Goal: Task Accomplishment & Management: Use online tool/utility

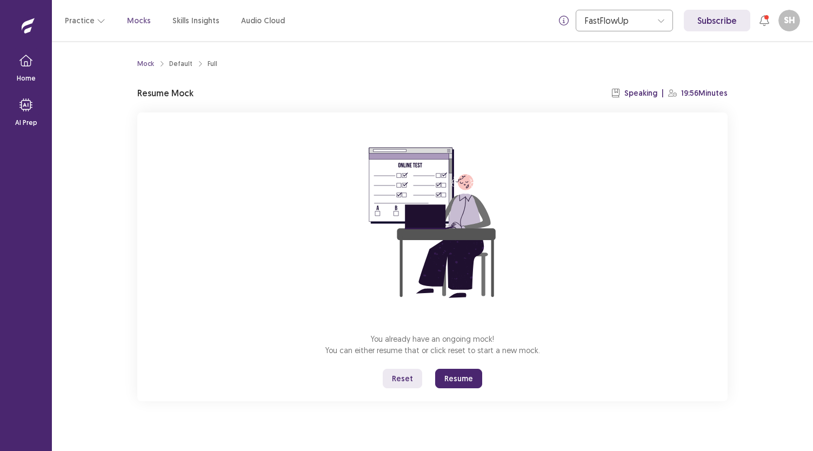
click at [404, 377] on button "Reset" at bounding box center [402, 378] width 39 height 19
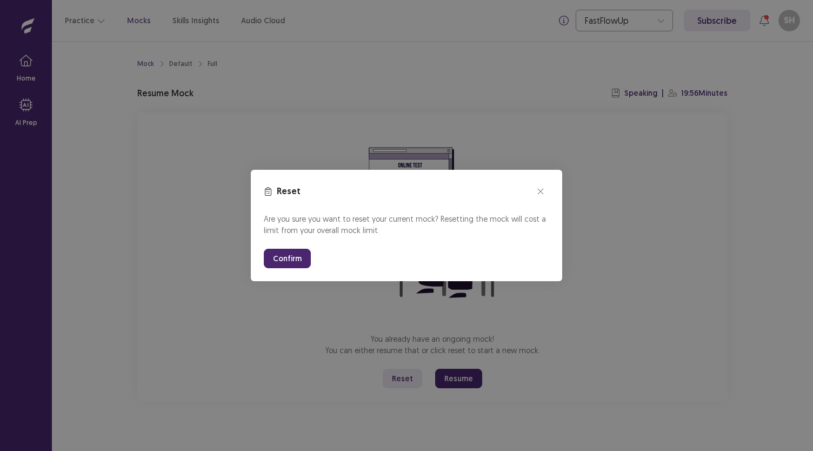
click at [283, 261] on button "Confirm" at bounding box center [287, 258] width 47 height 19
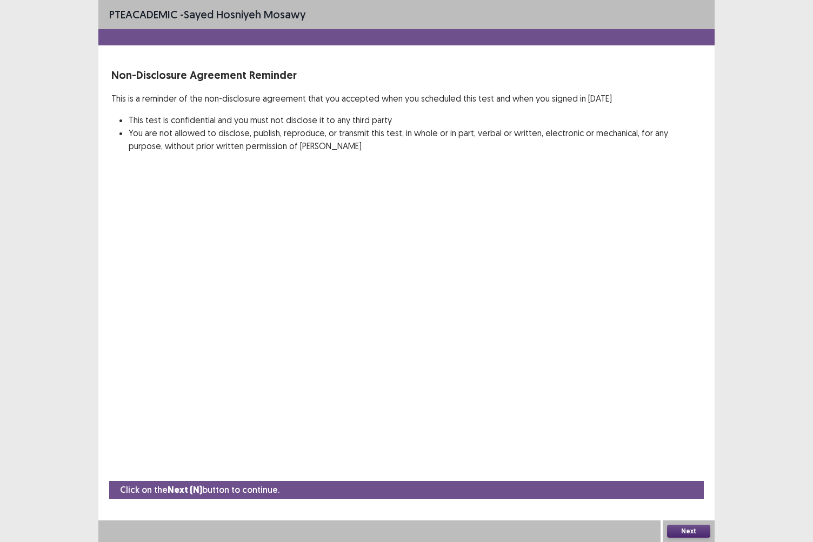
click at [695, 450] on button "Next" at bounding box center [688, 531] width 43 height 13
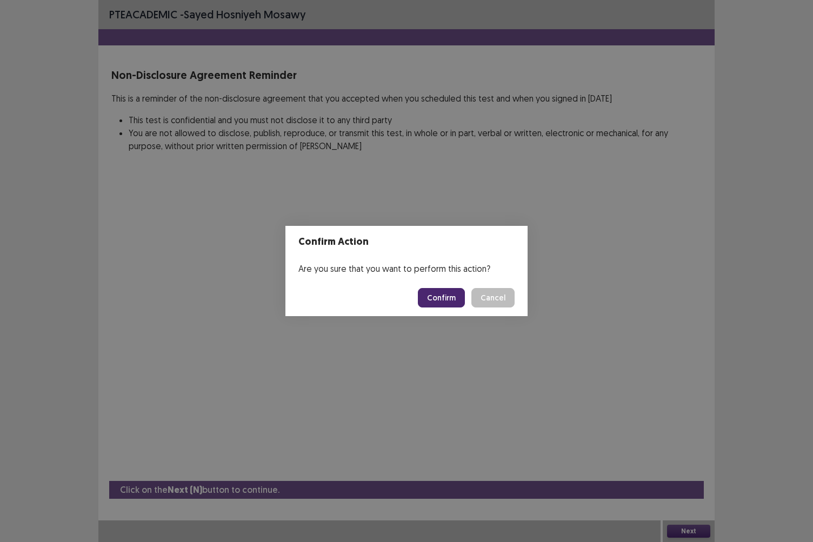
click at [434, 300] on button "Confirm" at bounding box center [441, 297] width 47 height 19
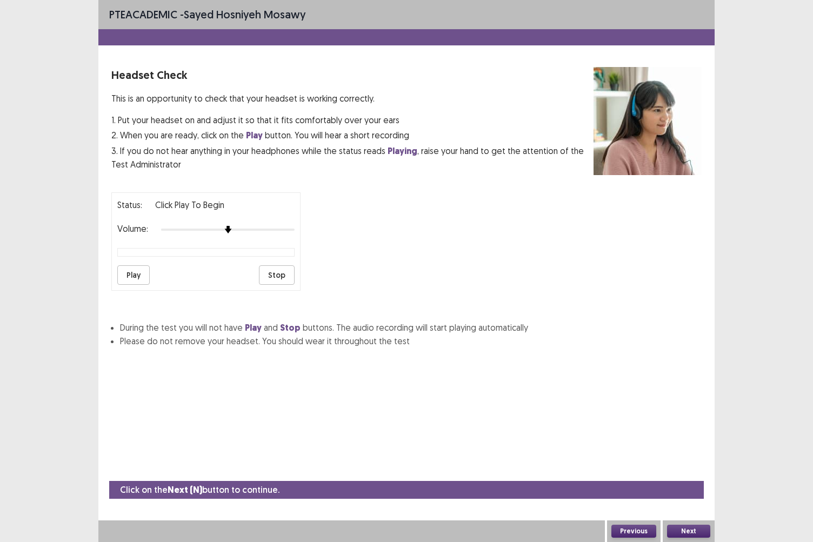
click at [693, 450] on button "Next" at bounding box center [688, 531] width 43 height 13
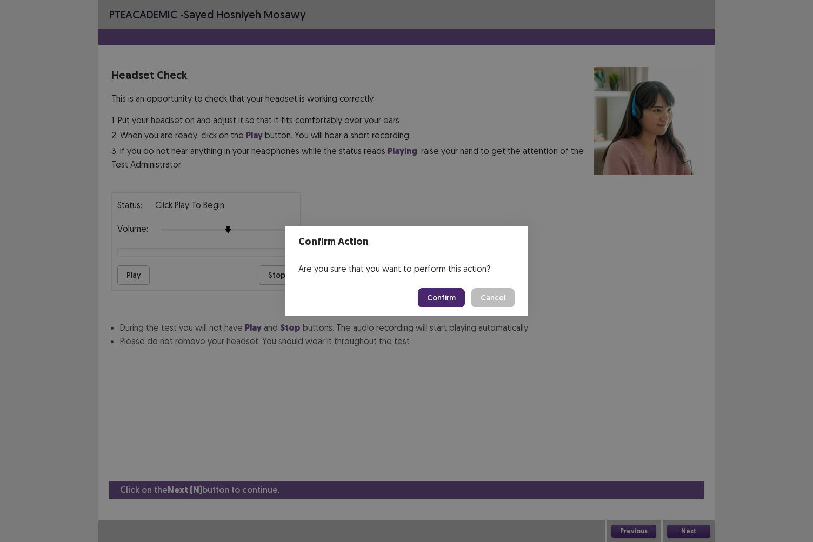
click at [439, 292] on button "Confirm" at bounding box center [441, 297] width 47 height 19
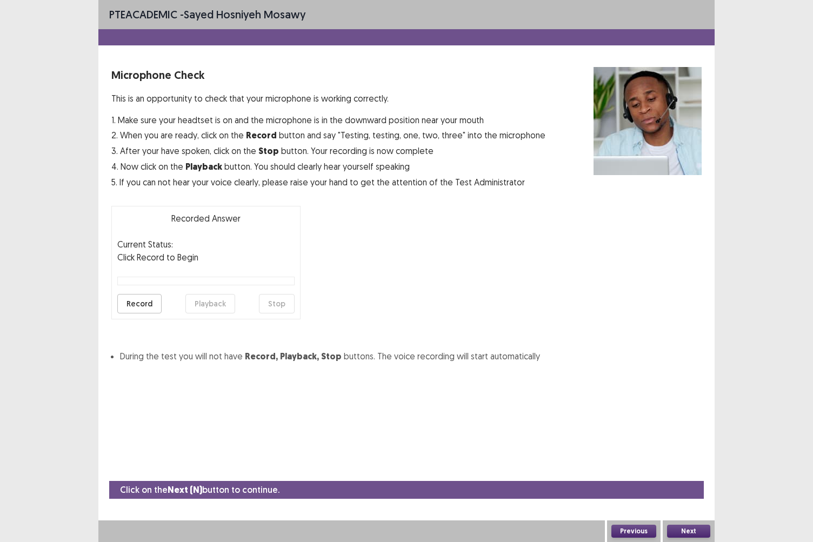
click at [692, 450] on button "Next" at bounding box center [688, 531] width 43 height 13
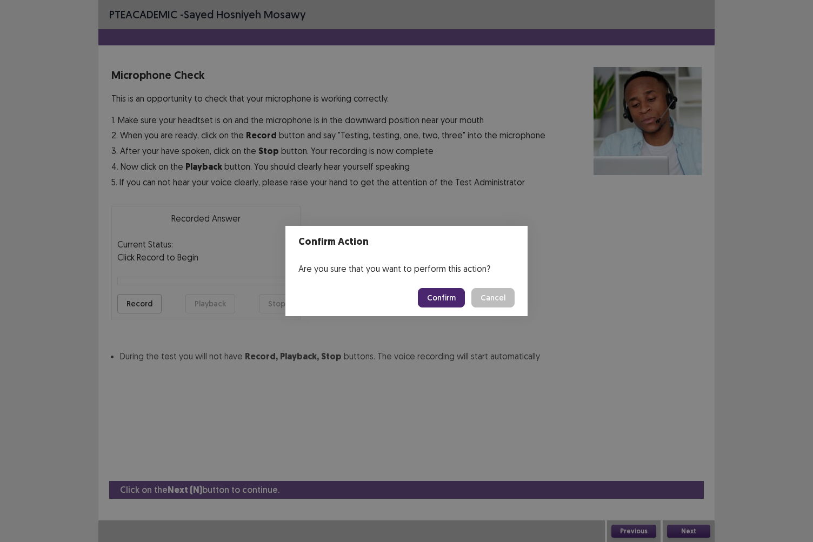
click at [446, 298] on button "Confirm" at bounding box center [441, 297] width 47 height 19
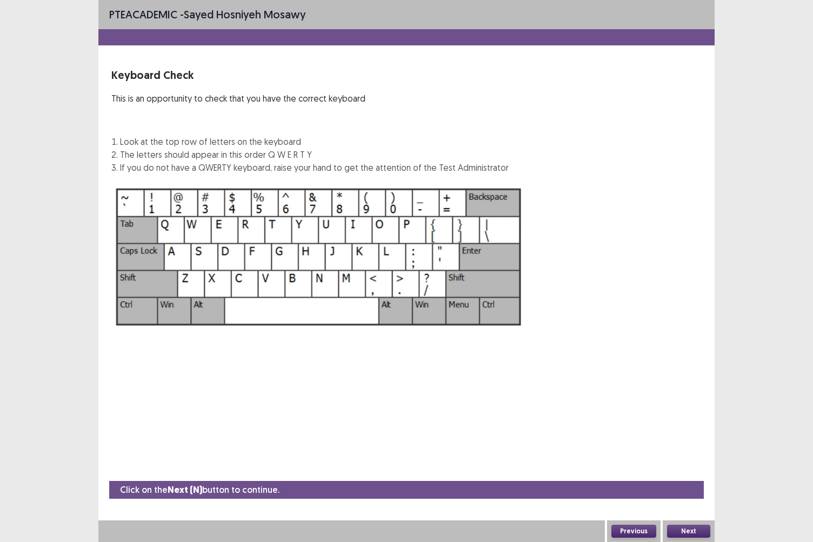
click at [690, 450] on button "Next" at bounding box center [688, 531] width 43 height 13
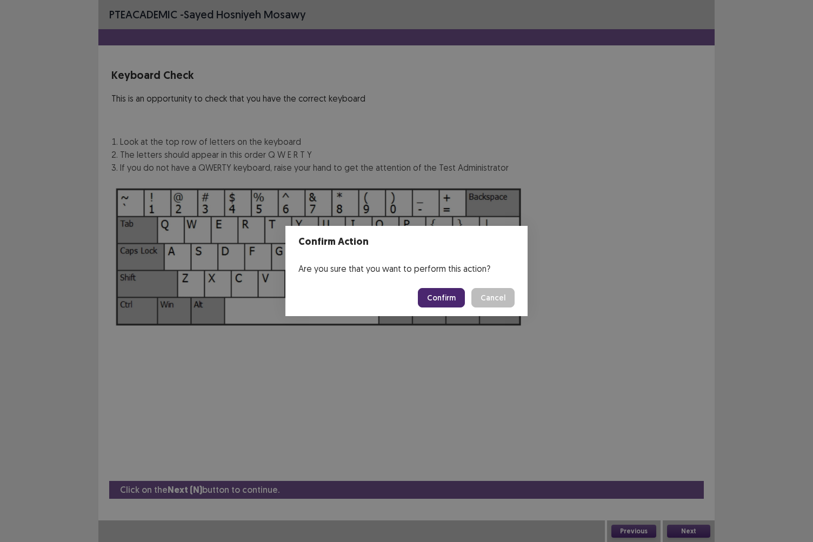
click at [451, 295] on button "Confirm" at bounding box center [441, 297] width 47 height 19
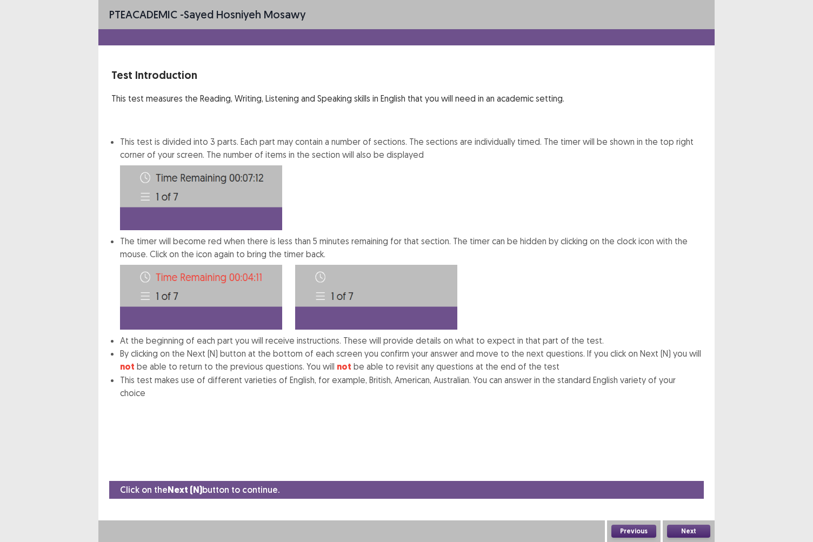
click at [692, 450] on button "Next" at bounding box center [688, 531] width 43 height 13
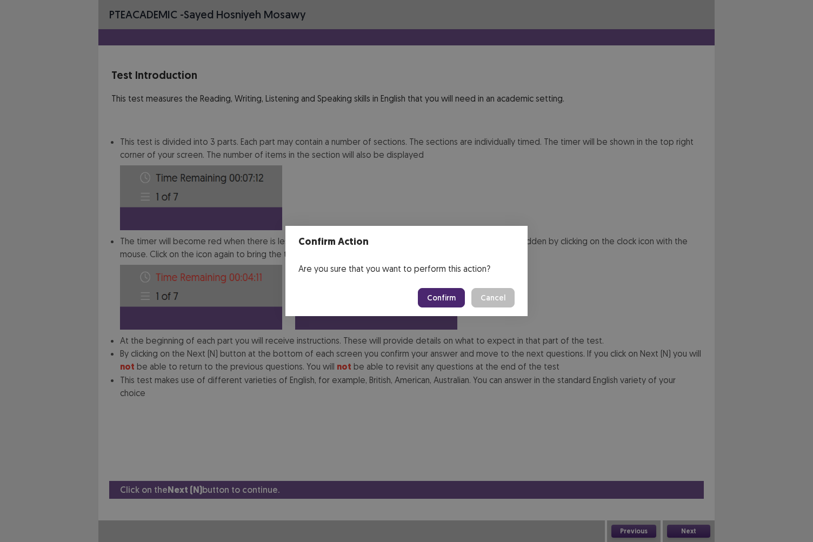
click at [449, 296] on button "Confirm" at bounding box center [441, 297] width 47 height 19
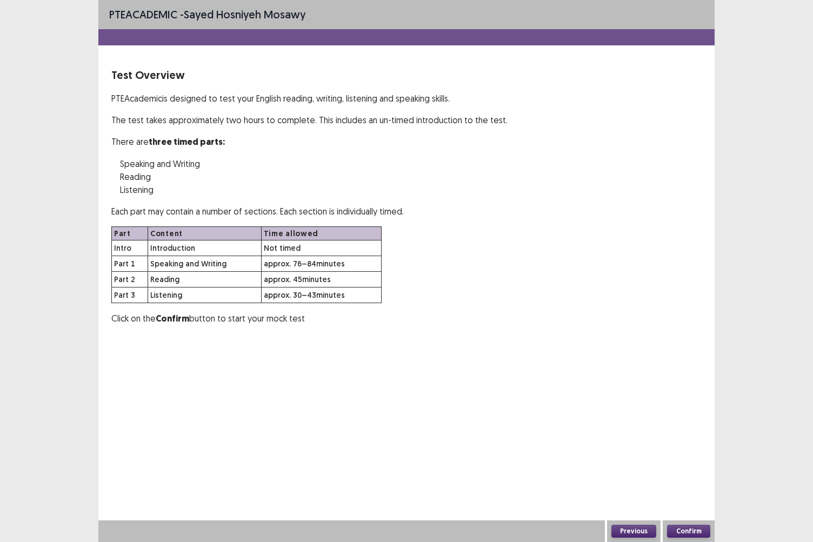
click at [694, 450] on button "Confirm" at bounding box center [688, 531] width 43 height 13
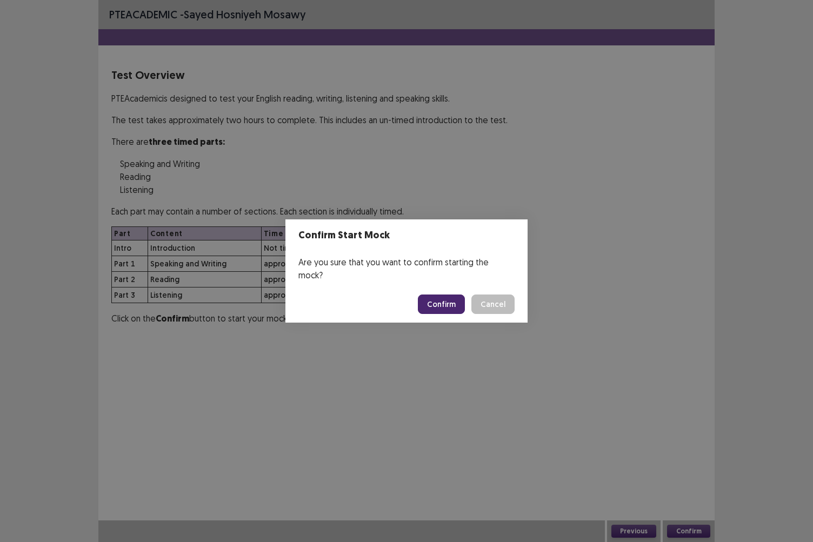
click at [439, 298] on button "Confirm" at bounding box center [441, 304] width 47 height 19
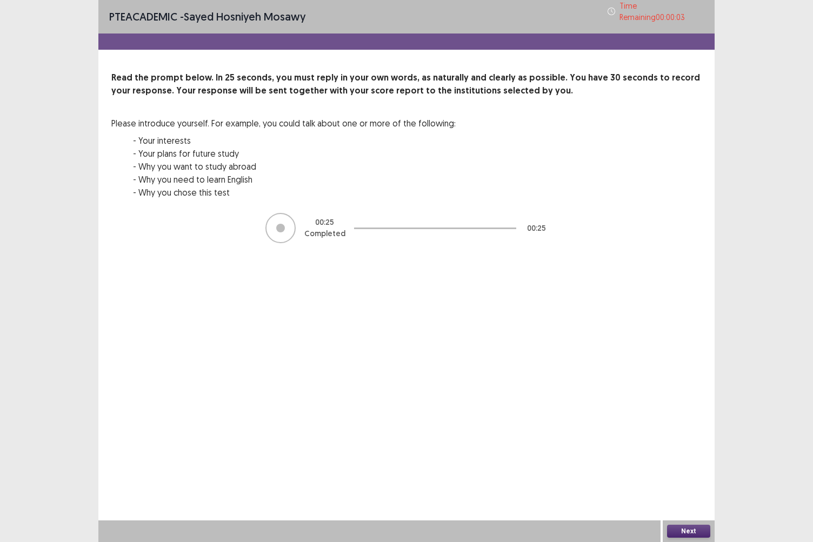
click at [673, 450] on button "Next" at bounding box center [688, 531] width 43 height 13
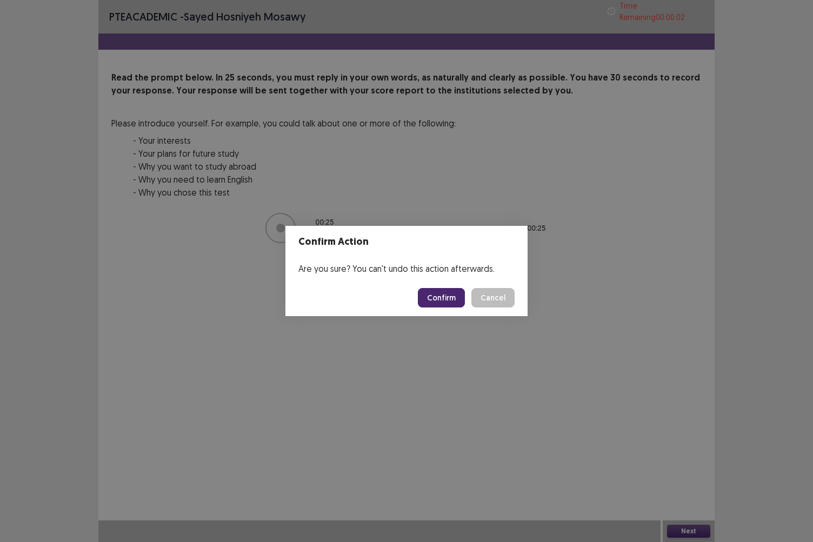
click at [449, 298] on button "Confirm" at bounding box center [441, 297] width 47 height 19
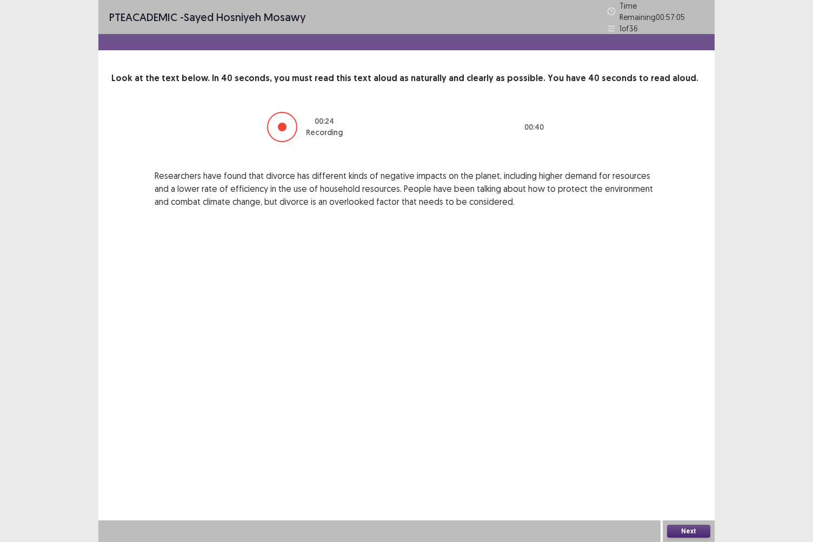
click at [673, 450] on button "Next" at bounding box center [688, 531] width 43 height 13
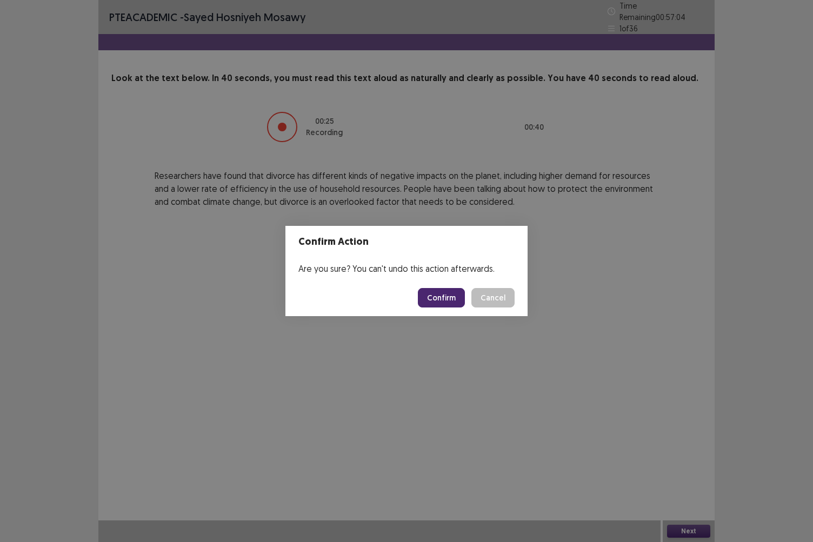
click at [438, 293] on button "Confirm" at bounding box center [441, 297] width 47 height 19
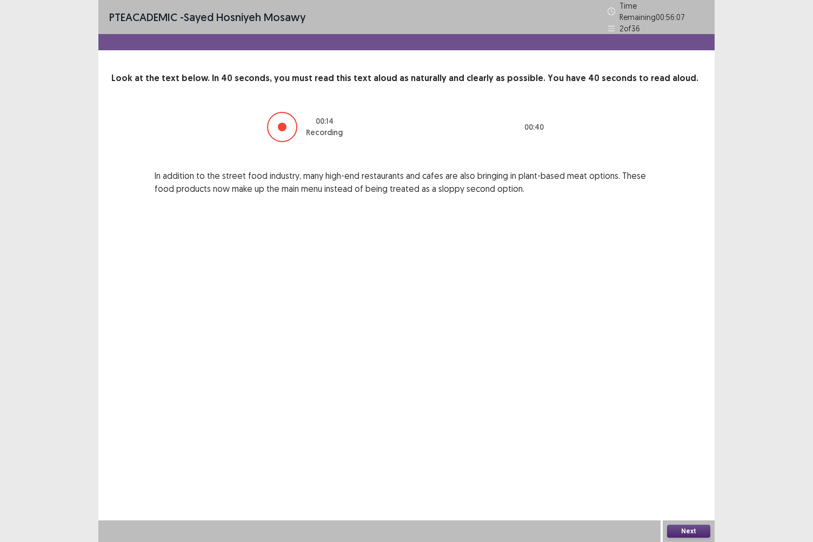
click at [686, 450] on button "Next" at bounding box center [688, 531] width 43 height 13
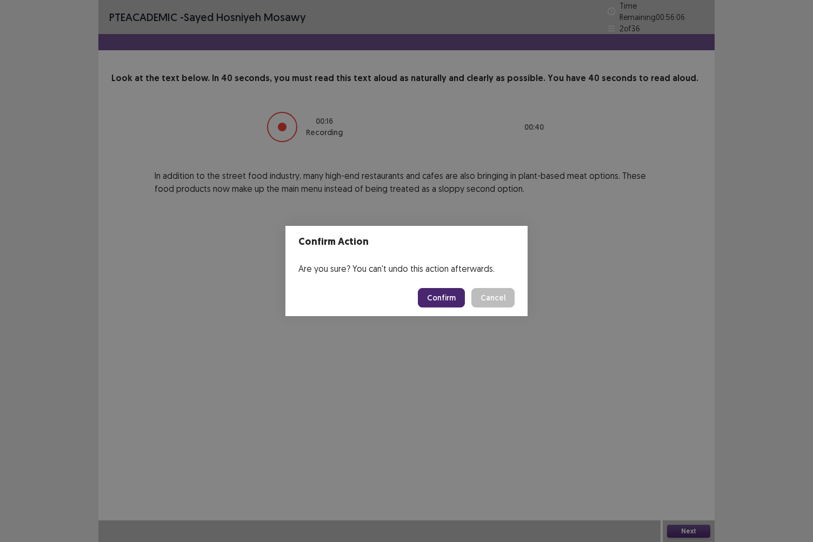
click at [457, 302] on button "Confirm" at bounding box center [441, 297] width 47 height 19
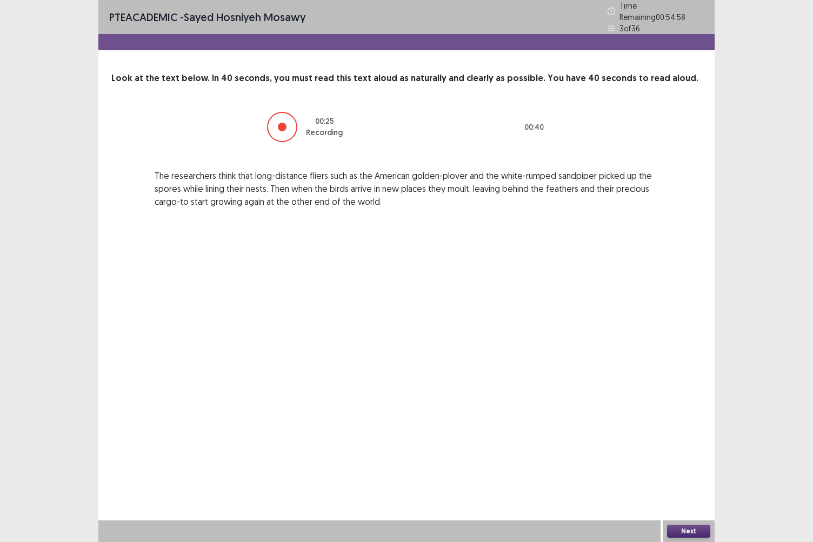
click at [692, 450] on button "Next" at bounding box center [688, 531] width 43 height 13
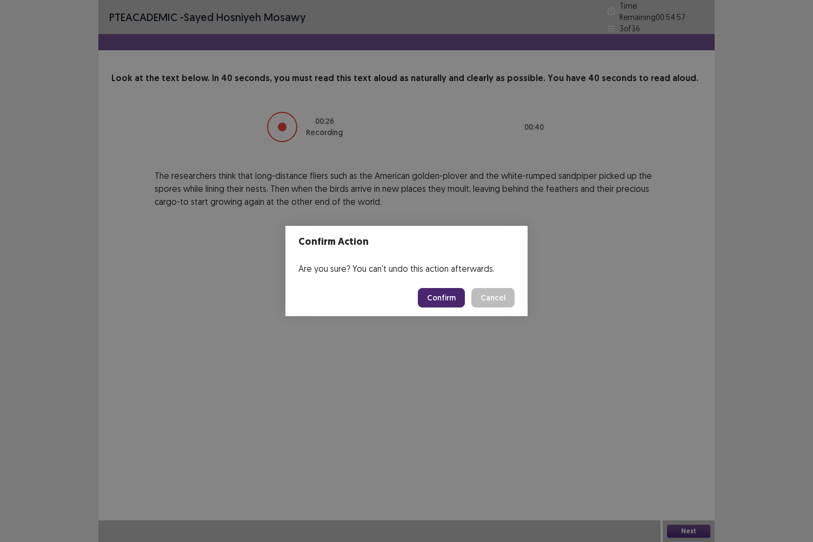
click at [462, 298] on button "Confirm" at bounding box center [441, 297] width 47 height 19
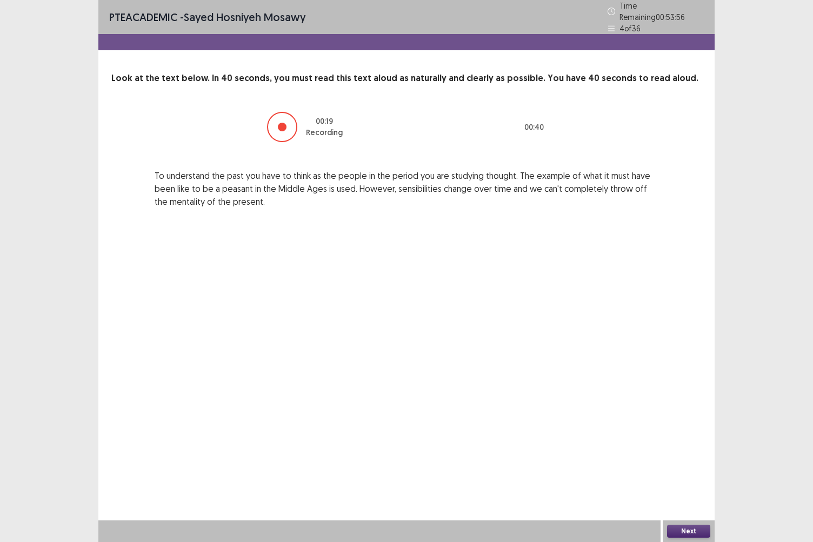
click at [675, 450] on button "Next" at bounding box center [688, 531] width 43 height 13
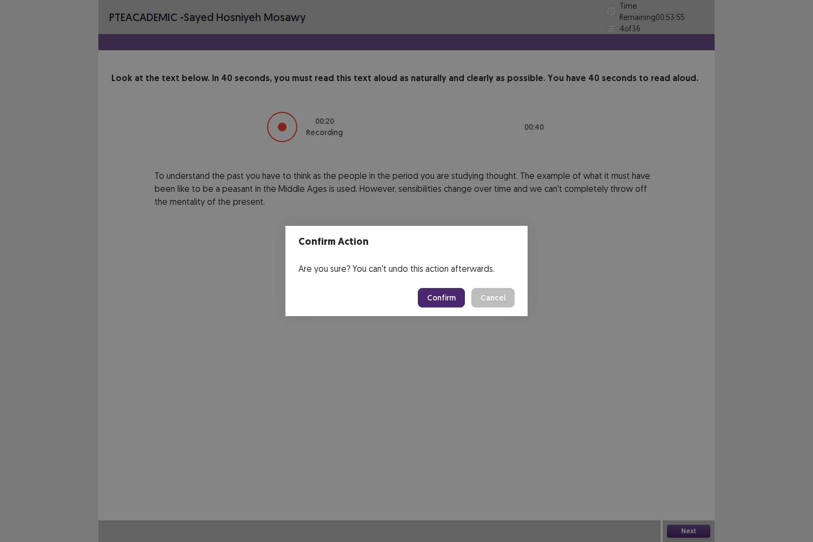
click at [439, 296] on button "Confirm" at bounding box center [441, 297] width 47 height 19
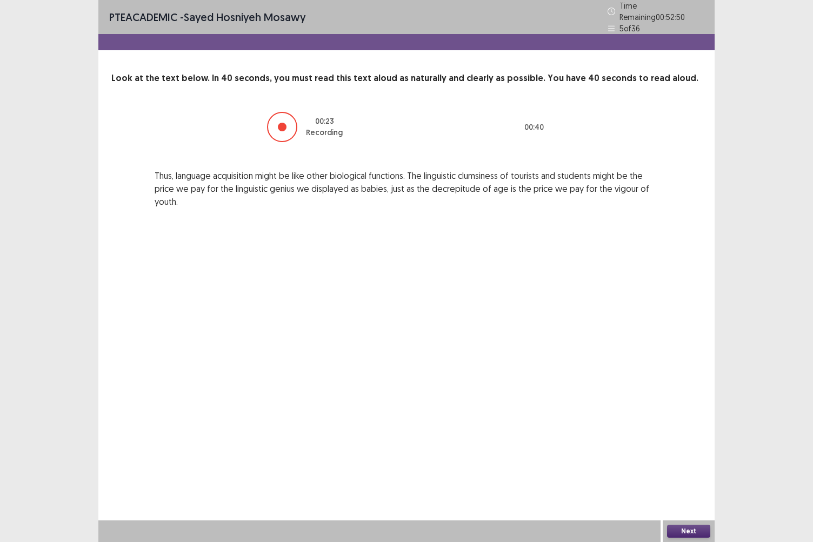
click at [699, 450] on button "Next" at bounding box center [688, 531] width 43 height 13
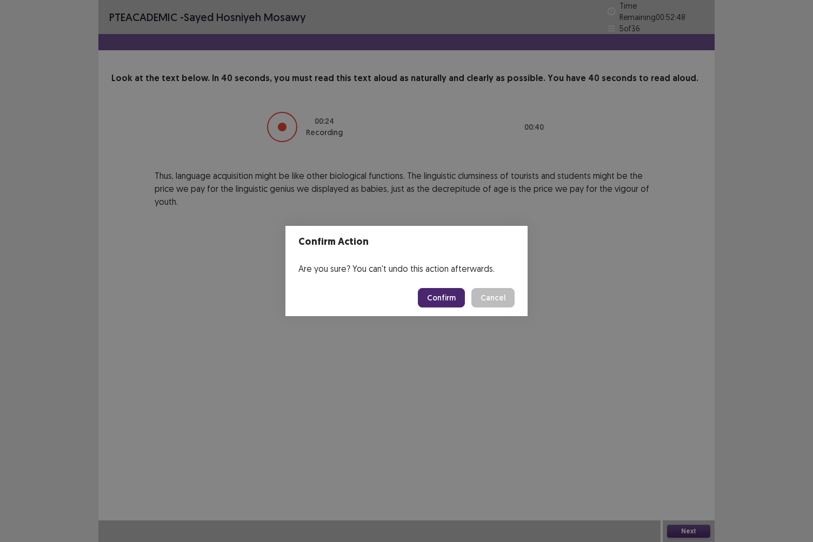
click at [454, 297] on button "Confirm" at bounding box center [441, 297] width 47 height 19
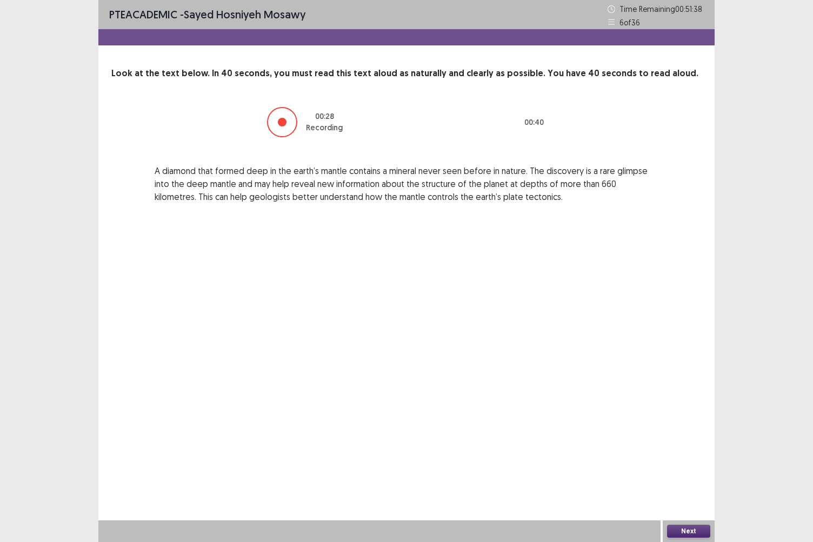
click at [688, 450] on button "Next" at bounding box center [688, 531] width 43 height 13
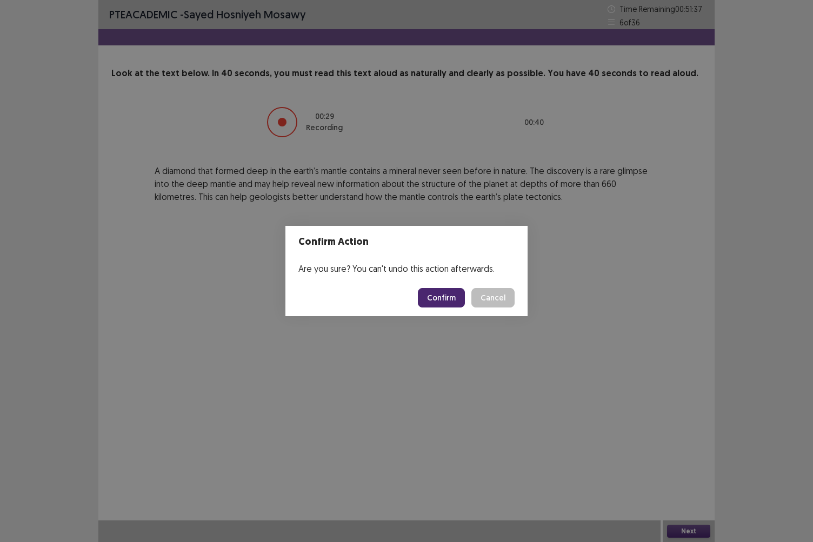
click at [456, 297] on button "Confirm" at bounding box center [441, 297] width 47 height 19
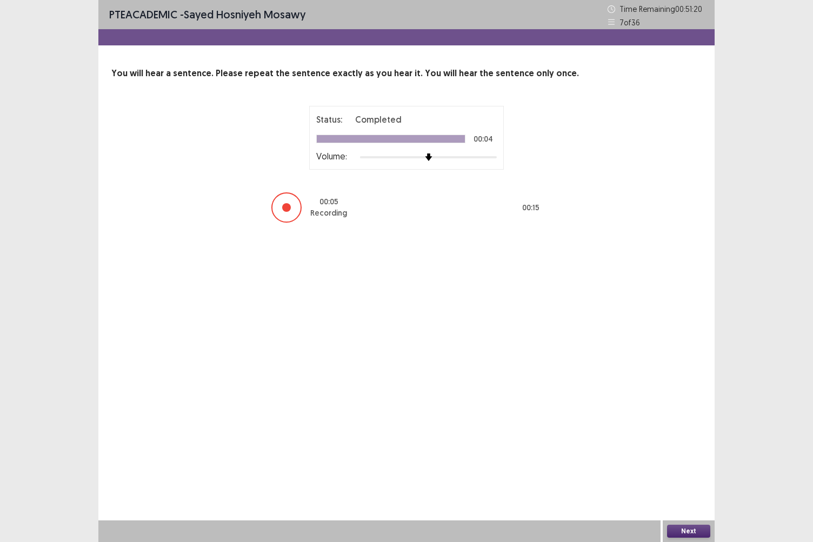
click at [702, 450] on button "Next" at bounding box center [688, 531] width 43 height 13
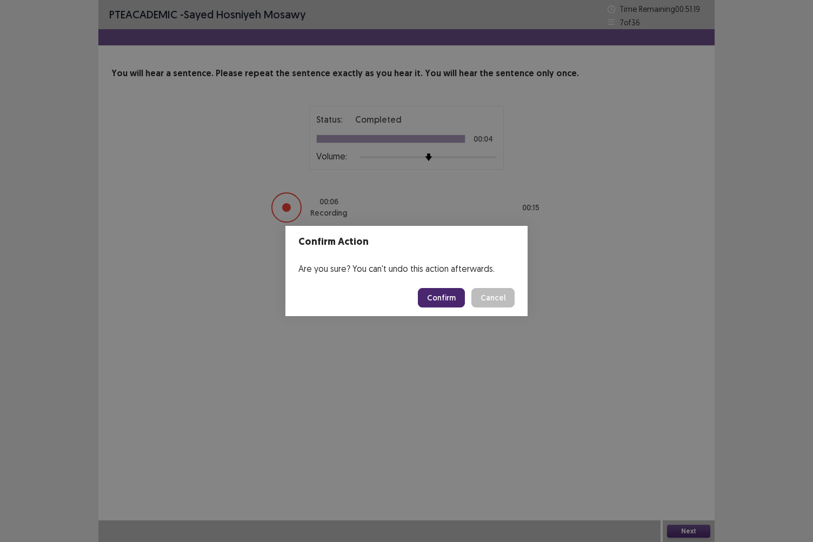
click at [448, 298] on button "Confirm" at bounding box center [441, 297] width 47 height 19
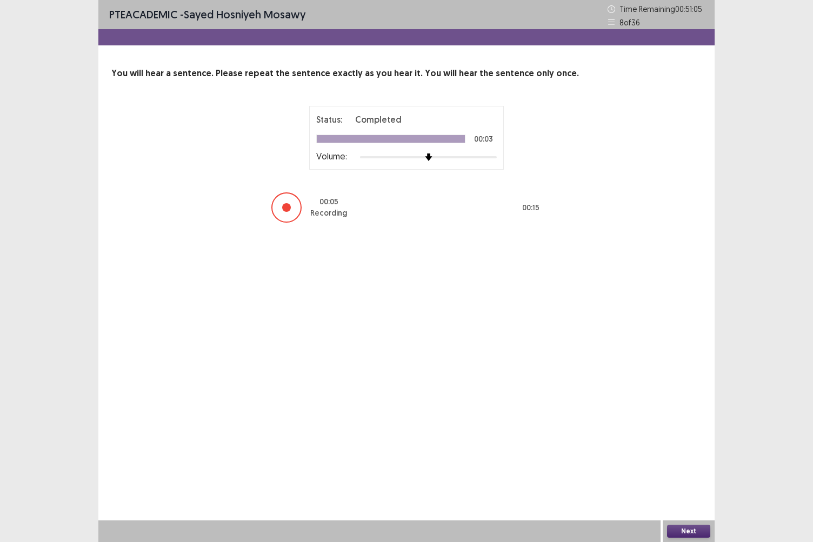
click at [688, 450] on div "Next" at bounding box center [689, 532] width 52 height 22
click at [686, 450] on button "Next" at bounding box center [688, 531] width 43 height 13
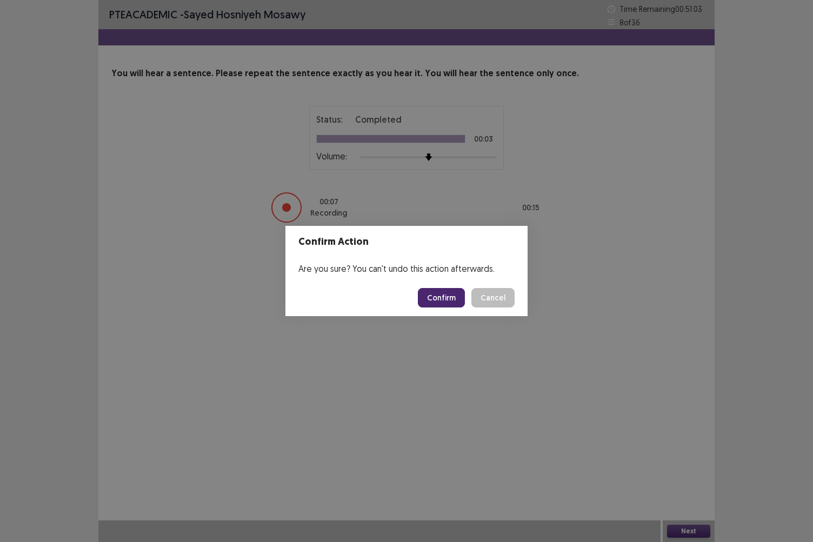
click at [451, 303] on button "Confirm" at bounding box center [441, 297] width 47 height 19
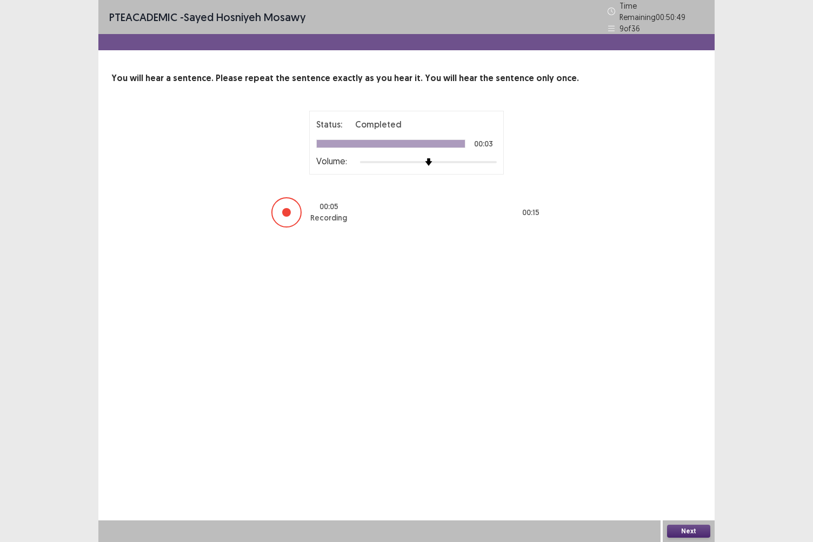
click at [678, 450] on button "Next" at bounding box center [688, 531] width 43 height 13
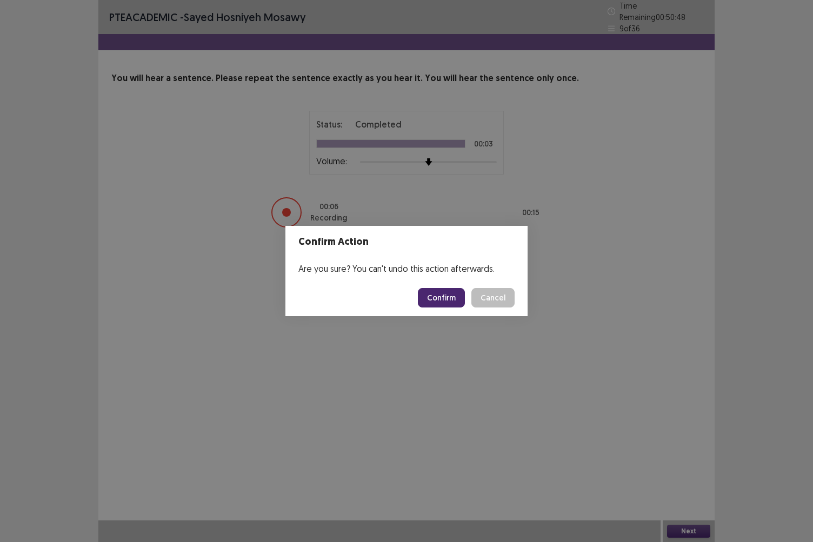
click at [448, 289] on button "Confirm" at bounding box center [441, 297] width 47 height 19
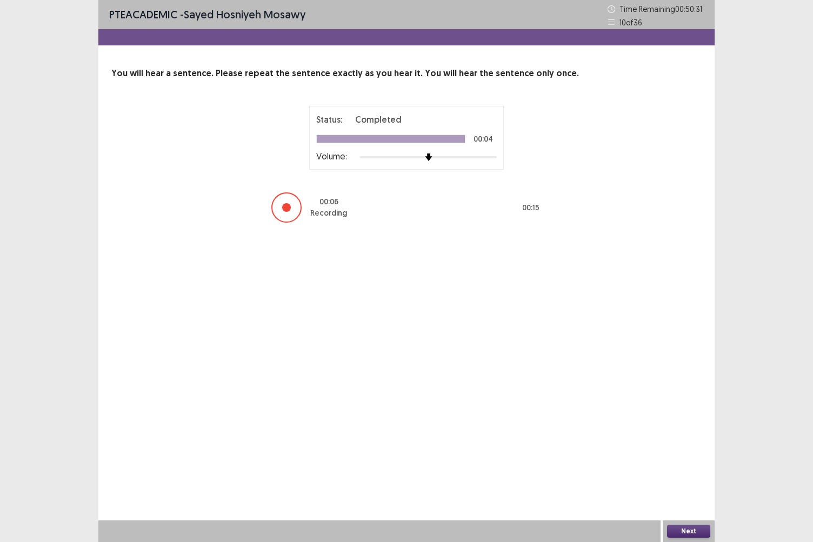
click at [680, 450] on button "Next" at bounding box center [688, 531] width 43 height 13
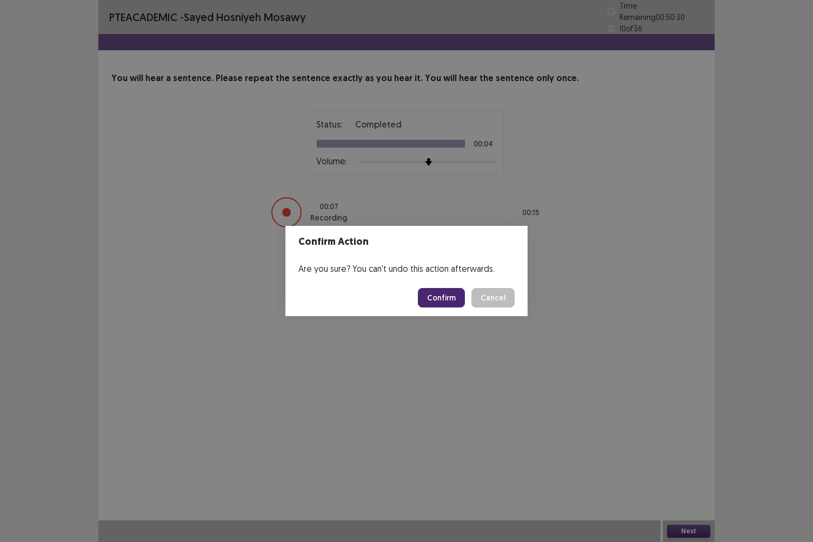
click at [454, 297] on button "Confirm" at bounding box center [441, 297] width 47 height 19
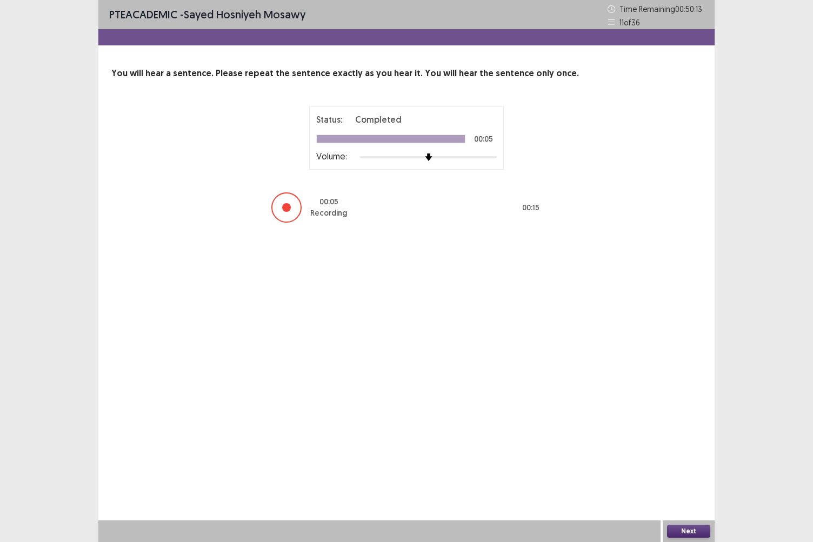
click at [686, 450] on button "Next" at bounding box center [688, 531] width 43 height 13
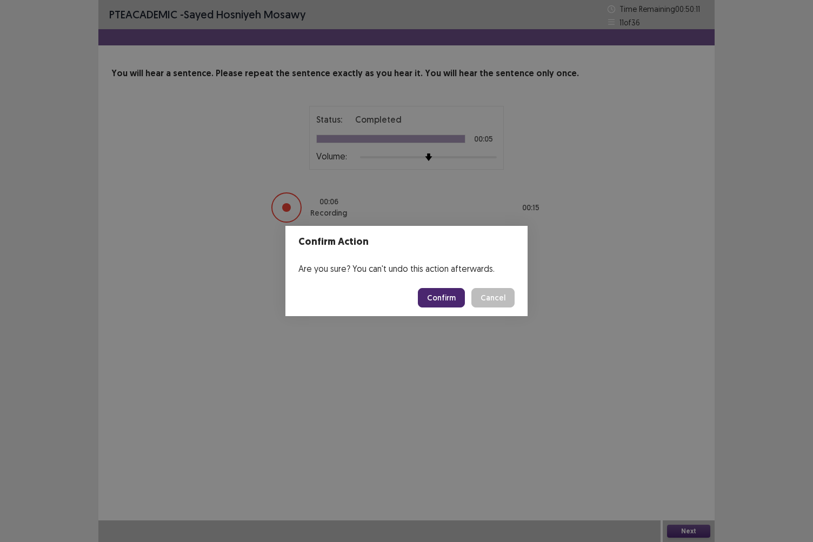
click at [456, 301] on button "Confirm" at bounding box center [441, 297] width 47 height 19
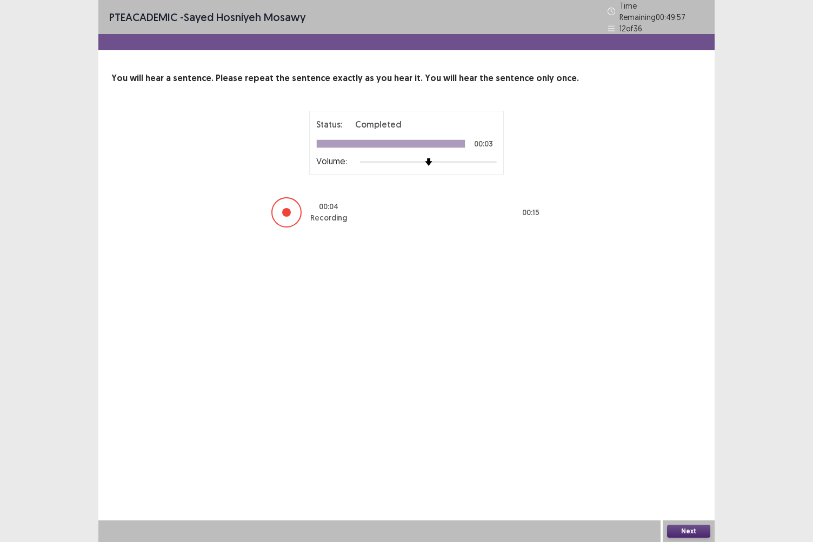
click at [680, 450] on button "Next" at bounding box center [688, 531] width 43 height 13
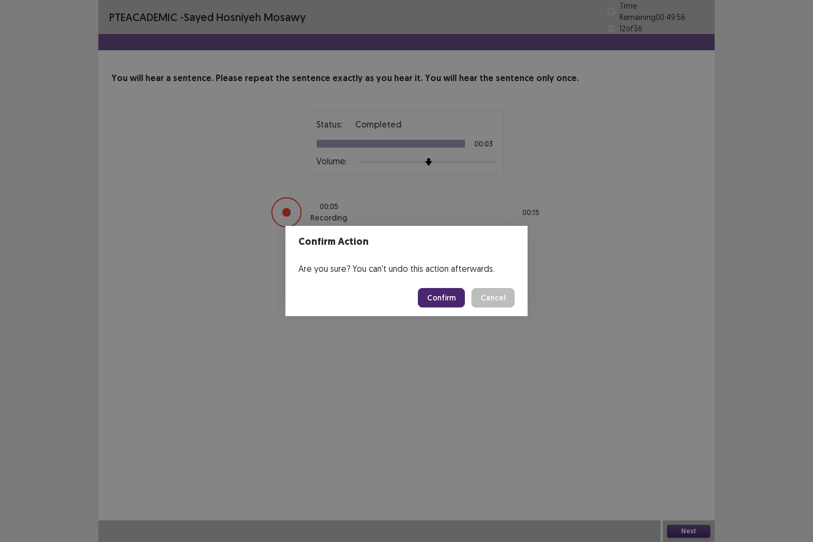
click at [442, 291] on button "Confirm" at bounding box center [441, 297] width 47 height 19
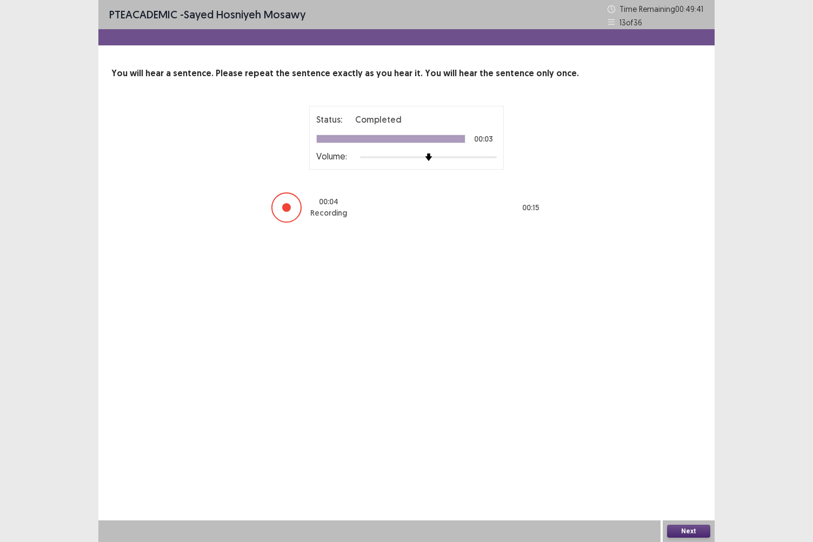
click at [686, 450] on button "Next" at bounding box center [688, 531] width 43 height 13
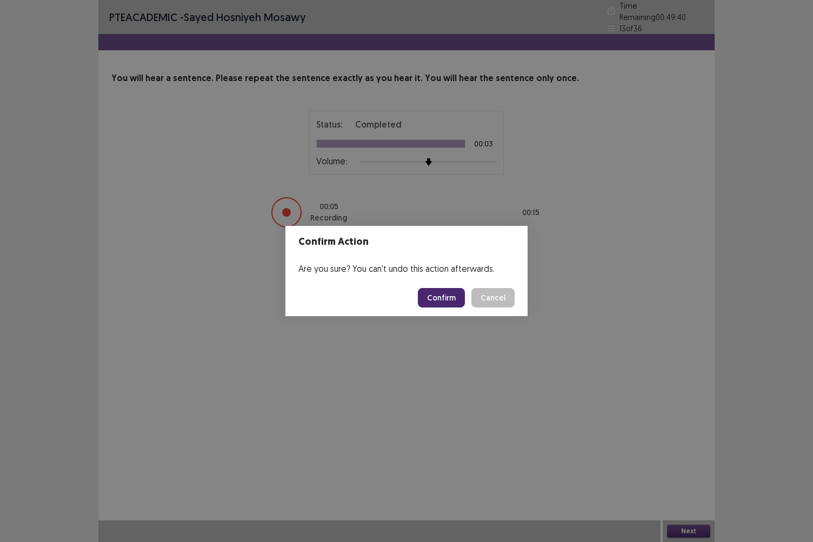
click at [450, 296] on button "Confirm" at bounding box center [441, 297] width 47 height 19
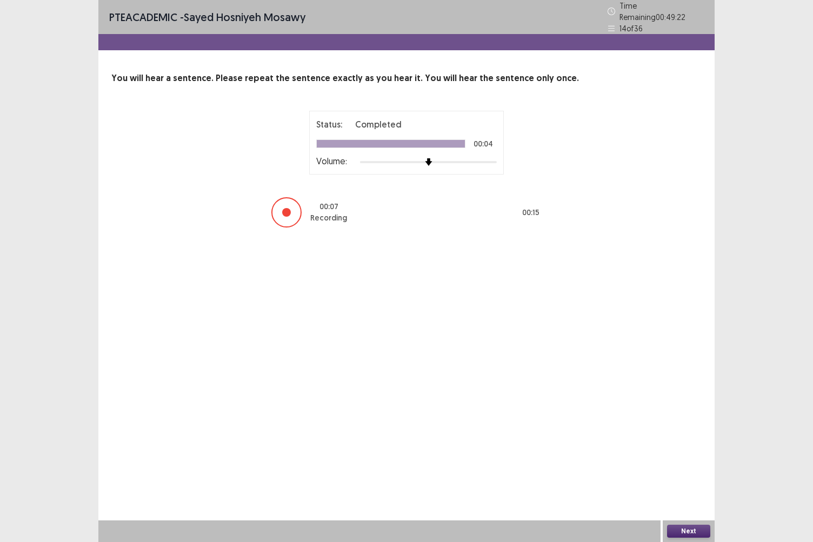
click at [684, 450] on button "Next" at bounding box center [688, 531] width 43 height 13
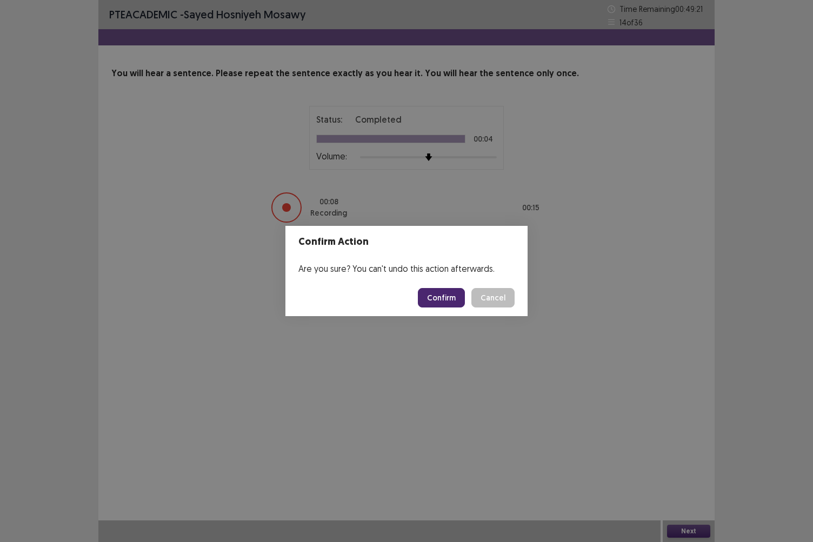
click at [449, 296] on button "Confirm" at bounding box center [441, 297] width 47 height 19
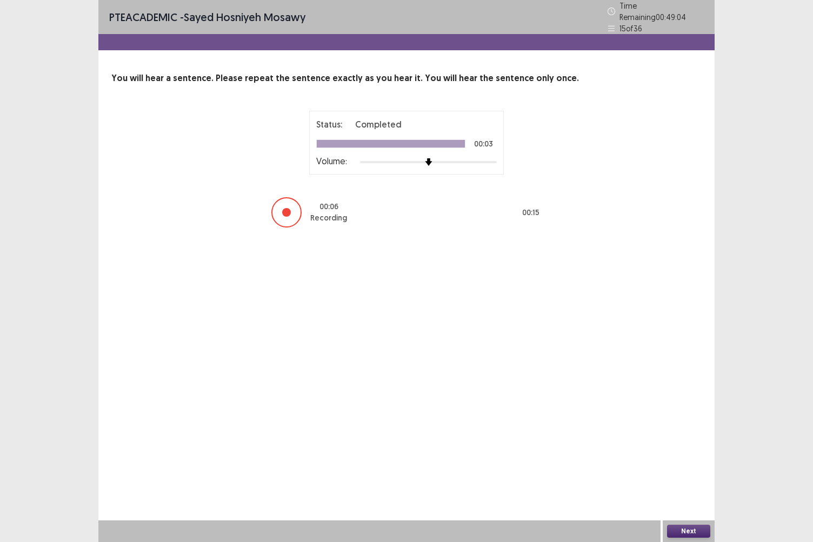
click at [688, 450] on button "Next" at bounding box center [688, 531] width 43 height 13
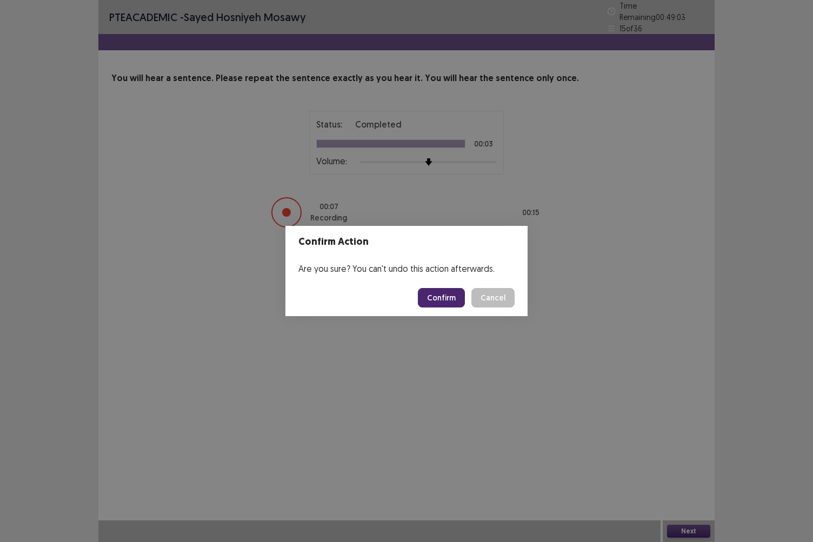
click at [450, 295] on button "Confirm" at bounding box center [441, 297] width 47 height 19
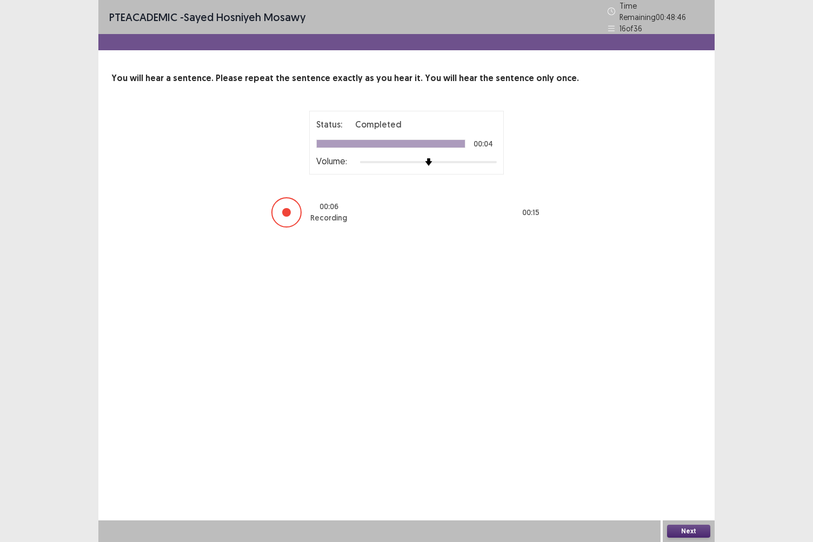
click at [697, 450] on button "Next" at bounding box center [688, 531] width 43 height 13
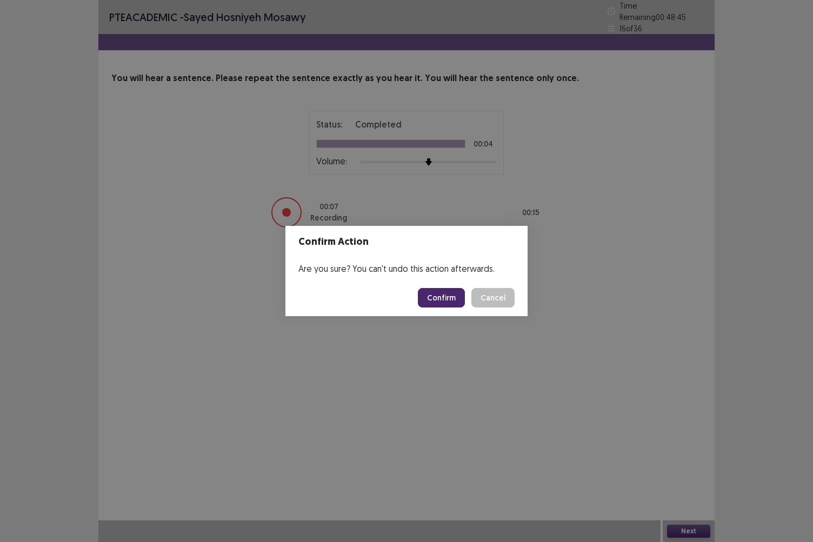
click at [454, 305] on button "Confirm" at bounding box center [441, 297] width 47 height 19
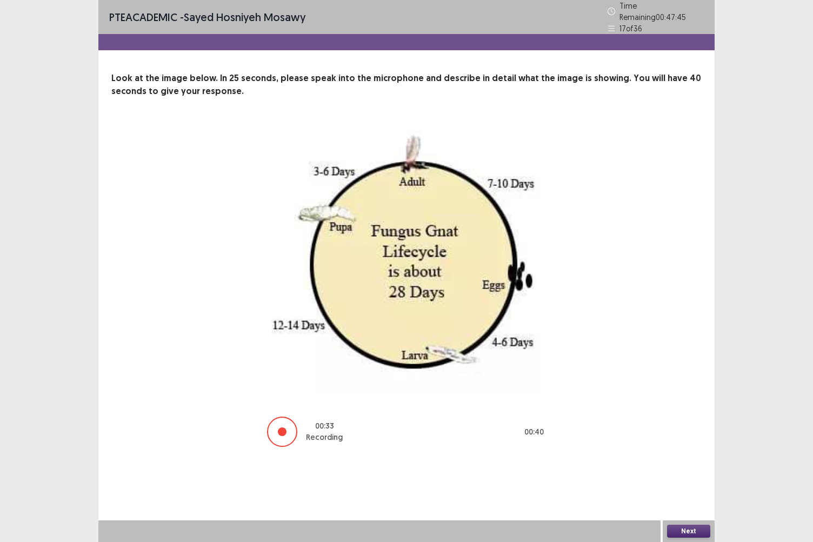
click at [682, 450] on button "Next" at bounding box center [688, 531] width 43 height 13
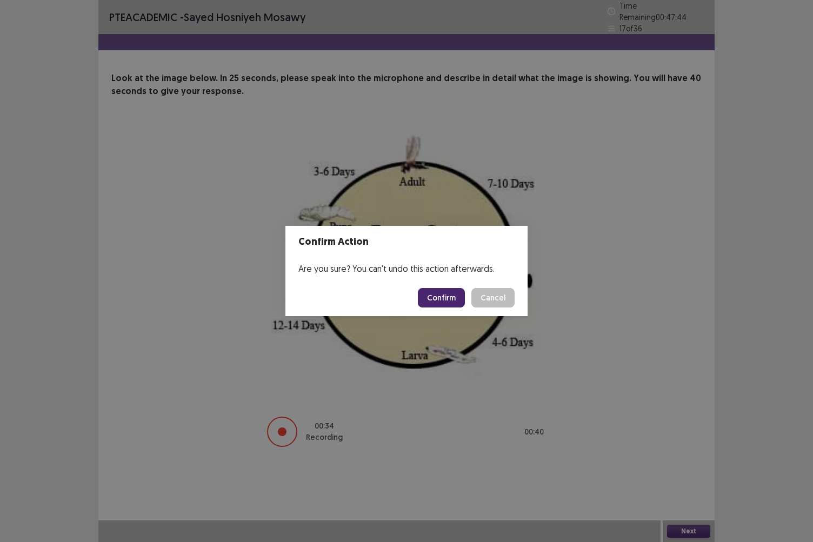
click at [448, 301] on button "Confirm" at bounding box center [441, 297] width 47 height 19
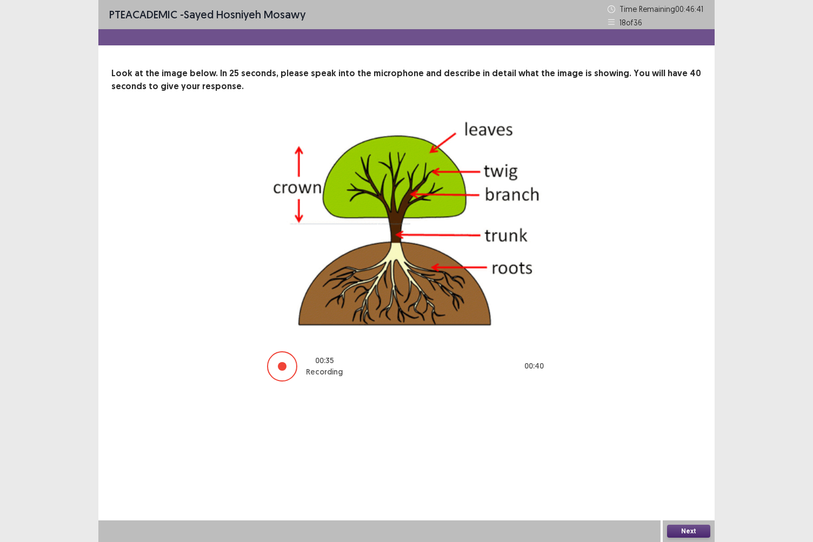
click at [694, 450] on button "Next" at bounding box center [688, 531] width 43 height 13
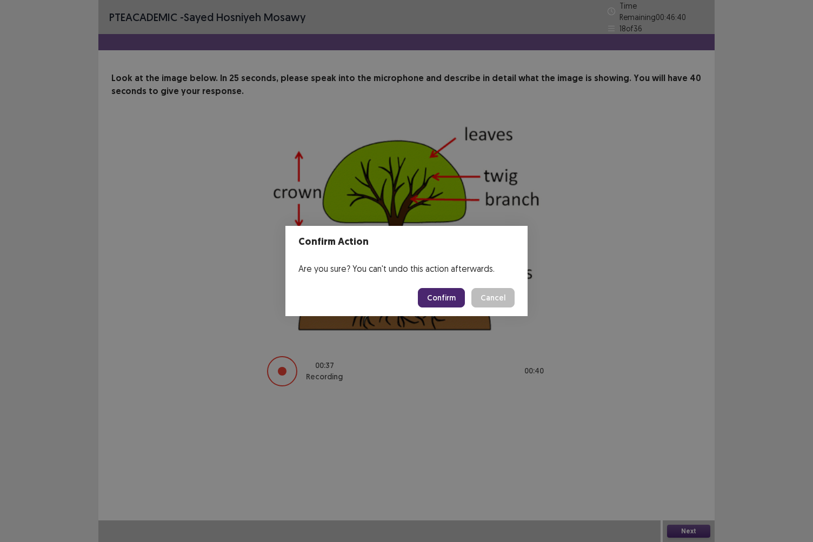
click at [453, 305] on button "Confirm" at bounding box center [441, 297] width 47 height 19
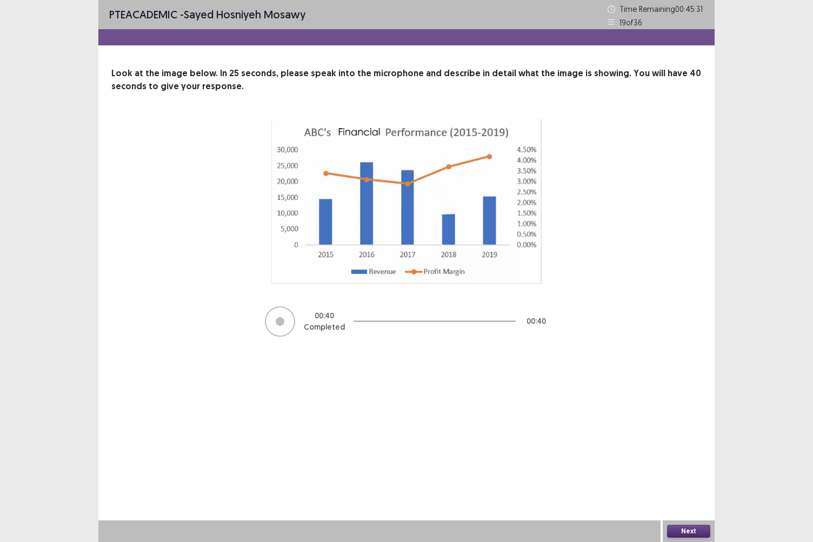
click at [688, 450] on button "Next" at bounding box center [688, 531] width 43 height 13
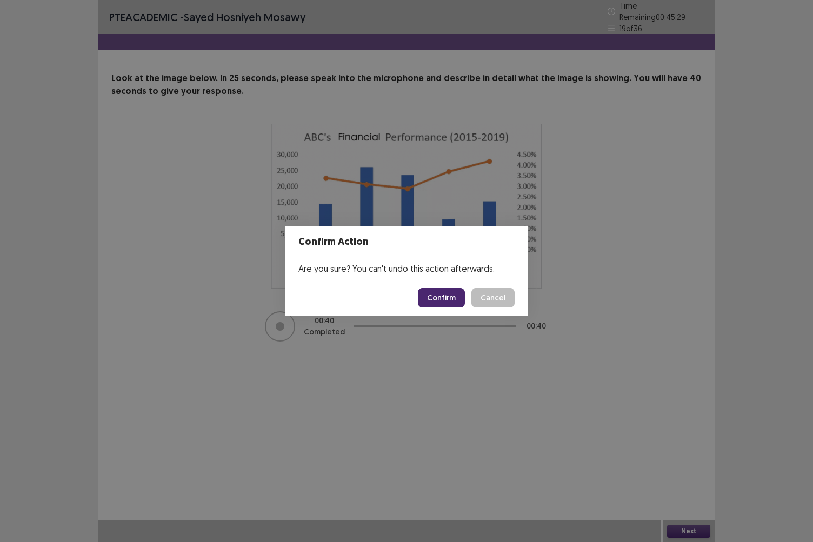
click at [443, 300] on button "Confirm" at bounding box center [441, 297] width 47 height 19
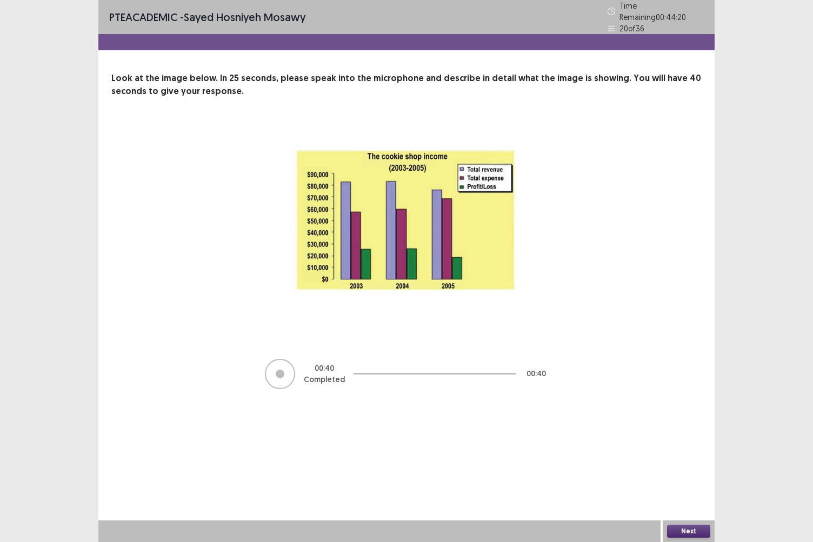
click at [689, 450] on button "Next" at bounding box center [688, 531] width 43 height 13
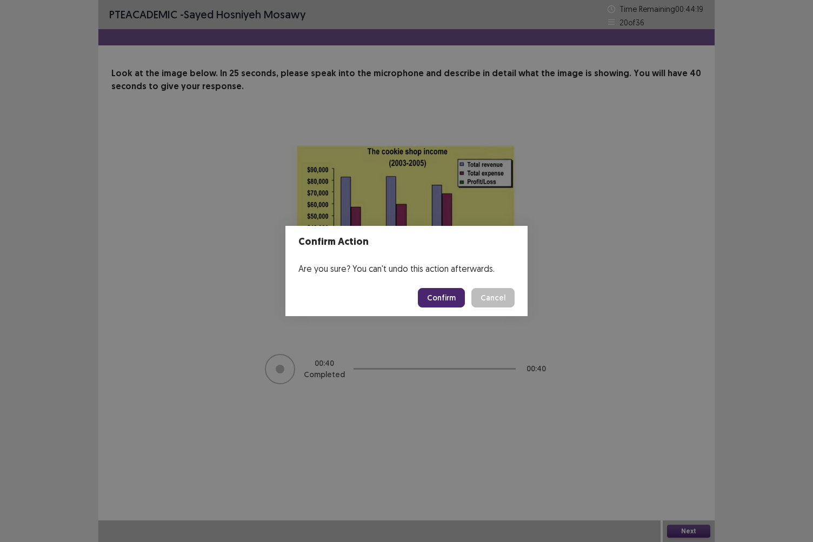
click at [443, 291] on button "Confirm" at bounding box center [441, 297] width 47 height 19
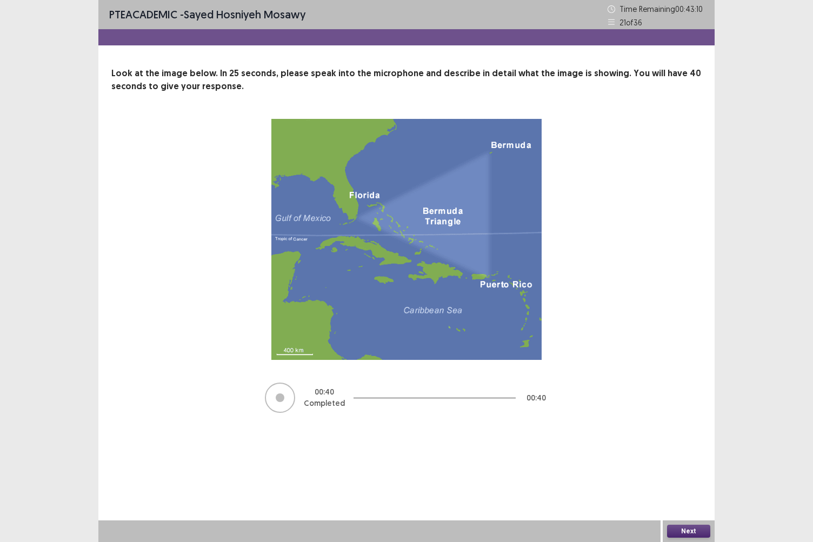
click at [681, 450] on button "Next" at bounding box center [688, 531] width 43 height 13
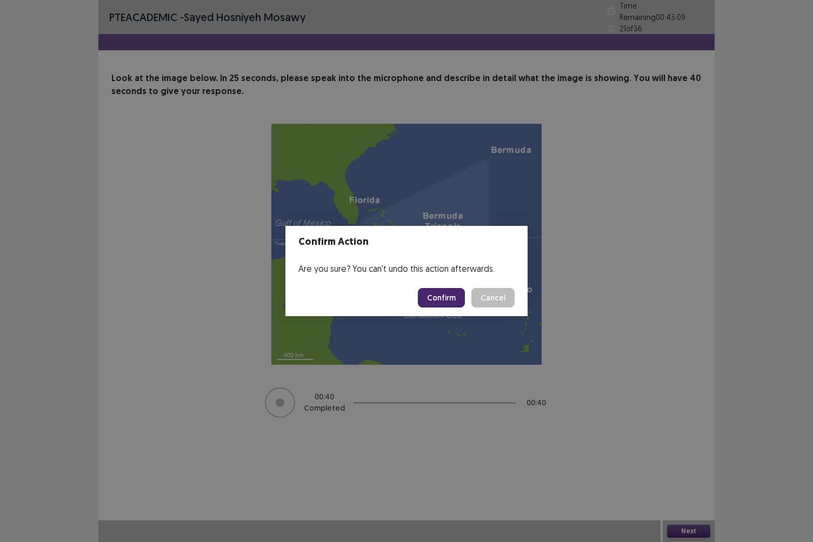
click at [443, 295] on button "Confirm" at bounding box center [441, 297] width 47 height 19
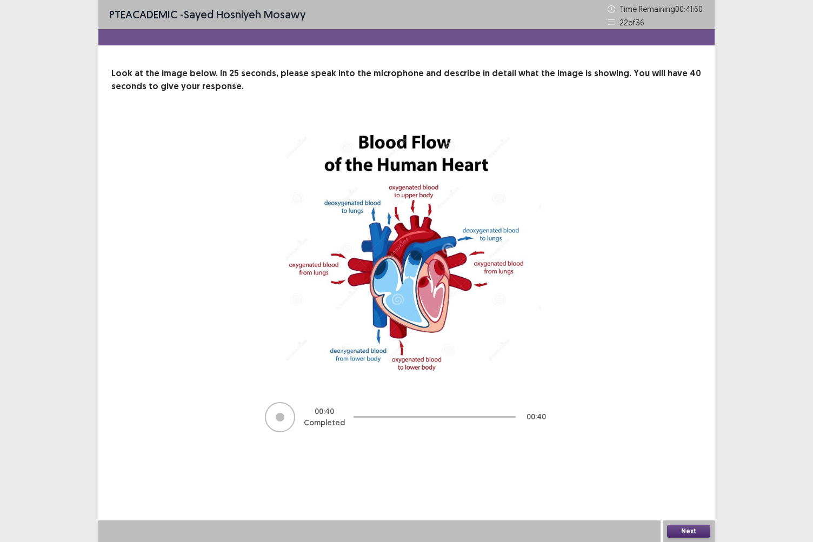
click at [696, 450] on button "Next" at bounding box center [688, 531] width 43 height 13
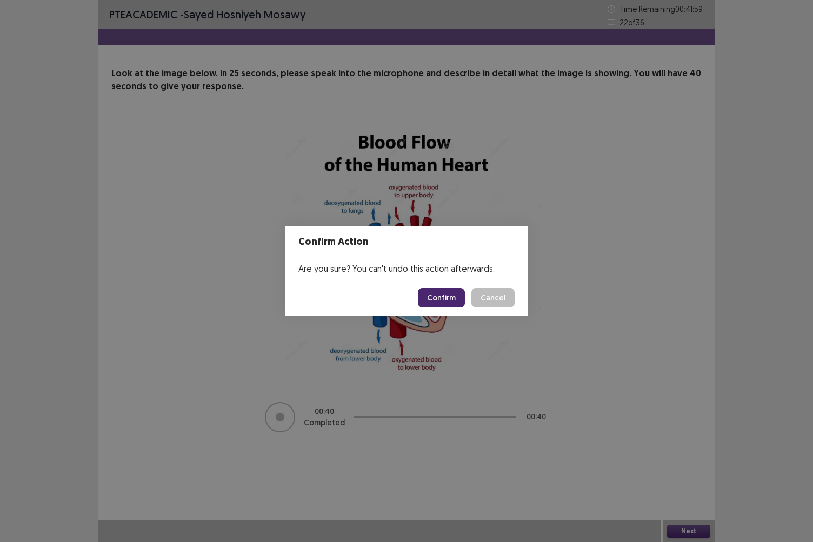
click at [443, 299] on button "Confirm" at bounding box center [441, 297] width 47 height 19
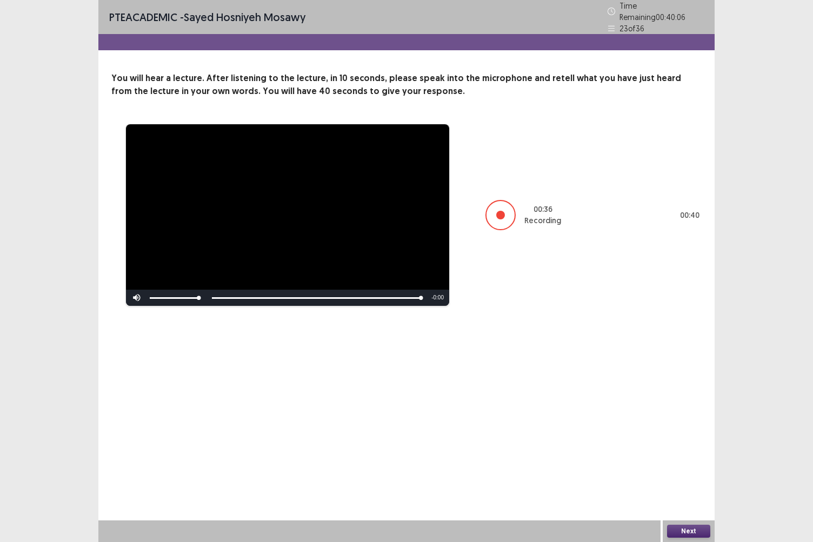
click at [693, 450] on button "Next" at bounding box center [688, 531] width 43 height 13
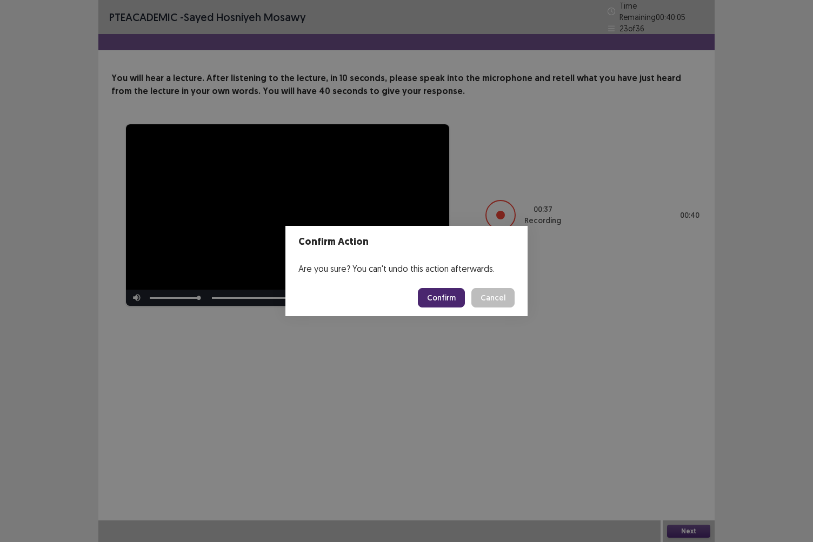
click at [431, 294] on button "Confirm" at bounding box center [441, 297] width 47 height 19
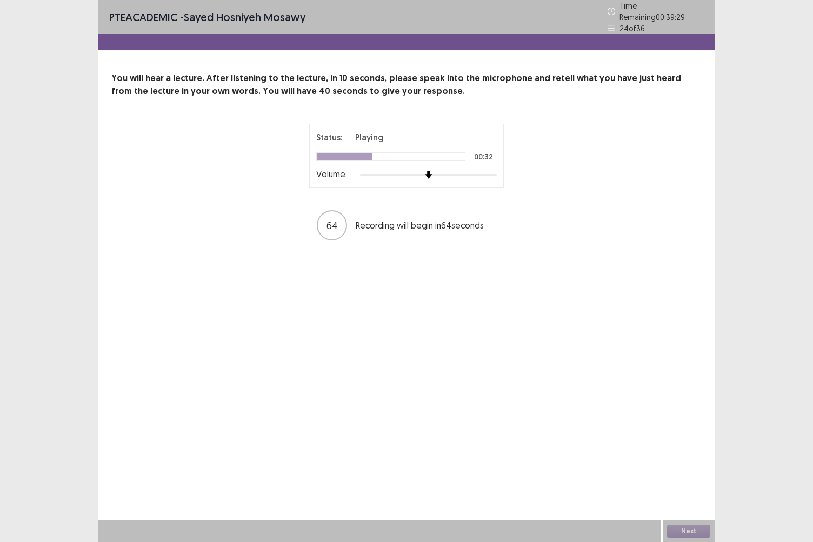
click at [431, 294] on div "PTE academic - [PERSON_NAME] Hosniyeh [PERSON_NAME] Time Remaining 00 : 39 : 29…" at bounding box center [406, 271] width 616 height 542
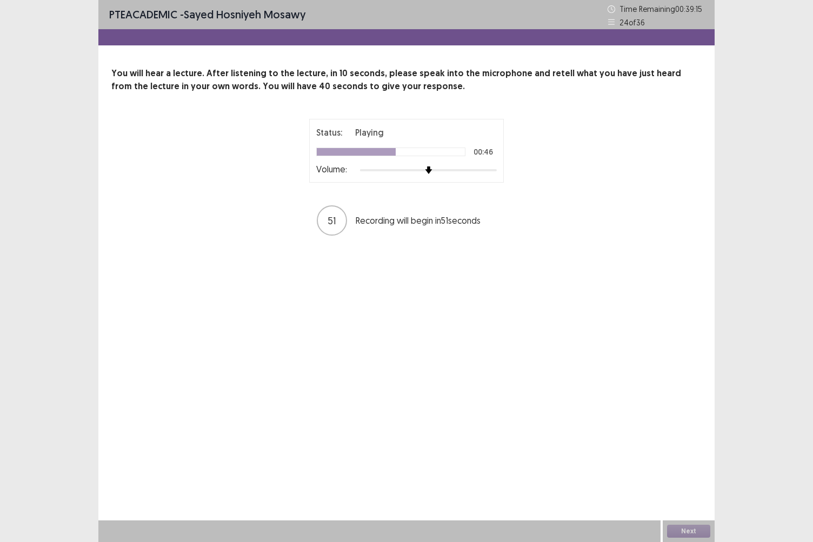
click at [431, 294] on div "PTE academic - [PERSON_NAME] Hosniyeh [PERSON_NAME] Time Remaining 00 : 39 : 15…" at bounding box center [406, 271] width 616 height 542
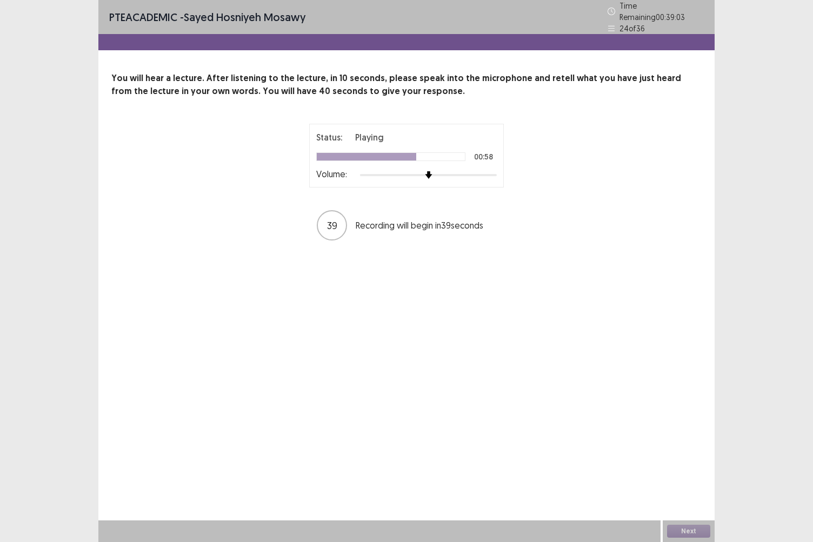
click at [431, 294] on div "PTE academic - [PERSON_NAME] Hosniyeh [PERSON_NAME] Time Remaining 00 : 39 : 03…" at bounding box center [406, 271] width 616 height 542
click at [431, 294] on div "PTE academic - [PERSON_NAME] Hosniyeh [PERSON_NAME] Time Remaining 00 : 38 : 60…" at bounding box center [406, 271] width 616 height 542
click at [687, 450] on button "Next" at bounding box center [688, 531] width 43 height 13
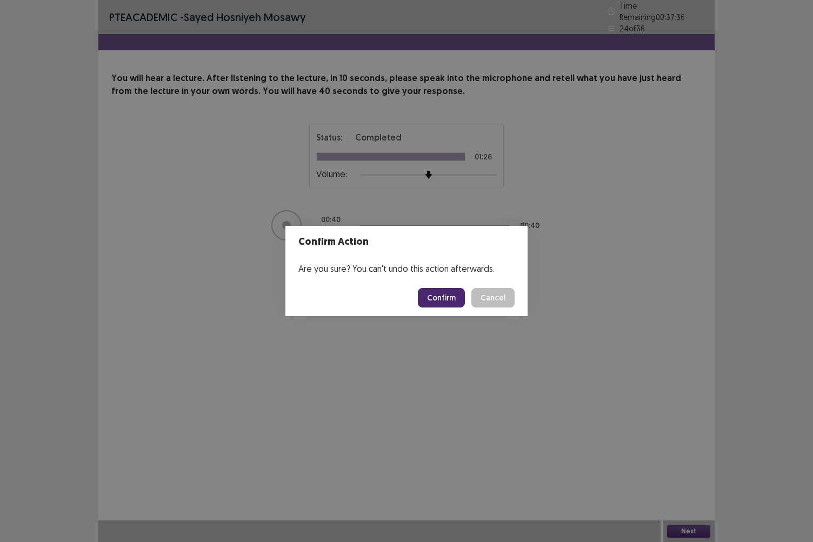
click at [446, 301] on button "Confirm" at bounding box center [441, 297] width 47 height 19
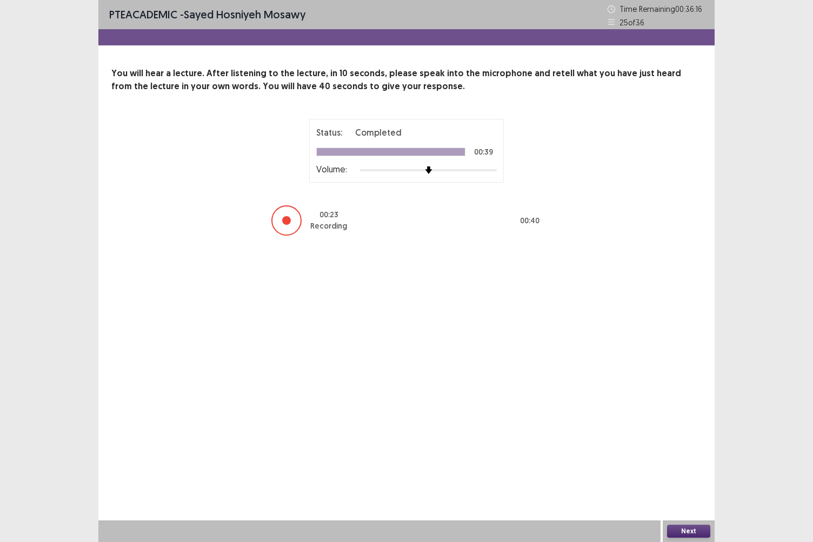
click at [684, 450] on button "Next" at bounding box center [688, 531] width 43 height 13
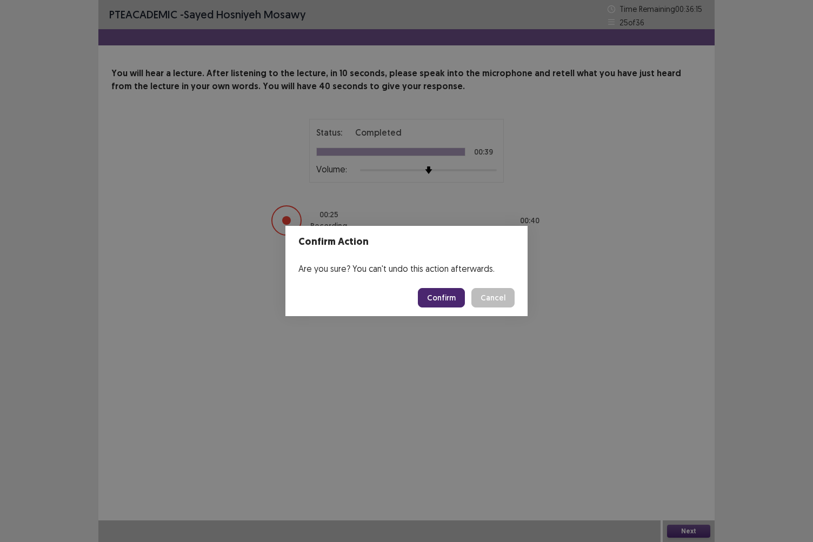
click at [449, 296] on button "Confirm" at bounding box center [441, 297] width 47 height 19
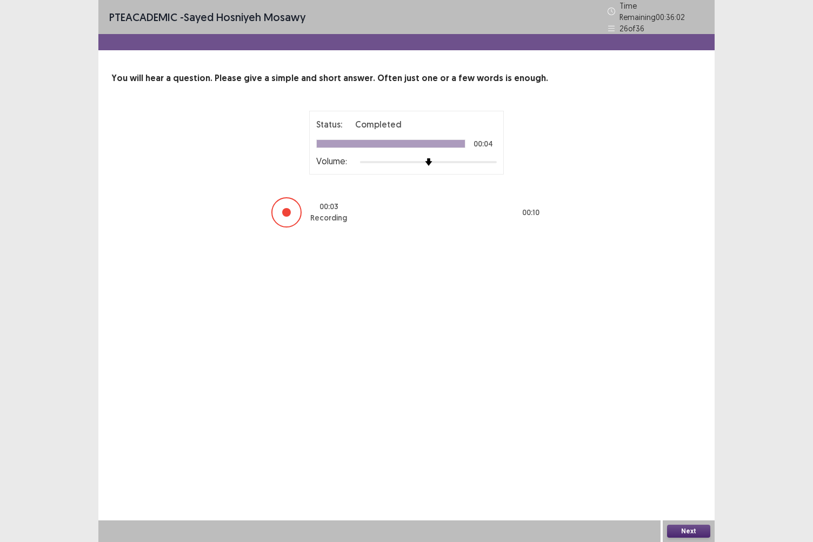
click at [692, 450] on button "Next" at bounding box center [688, 531] width 43 height 13
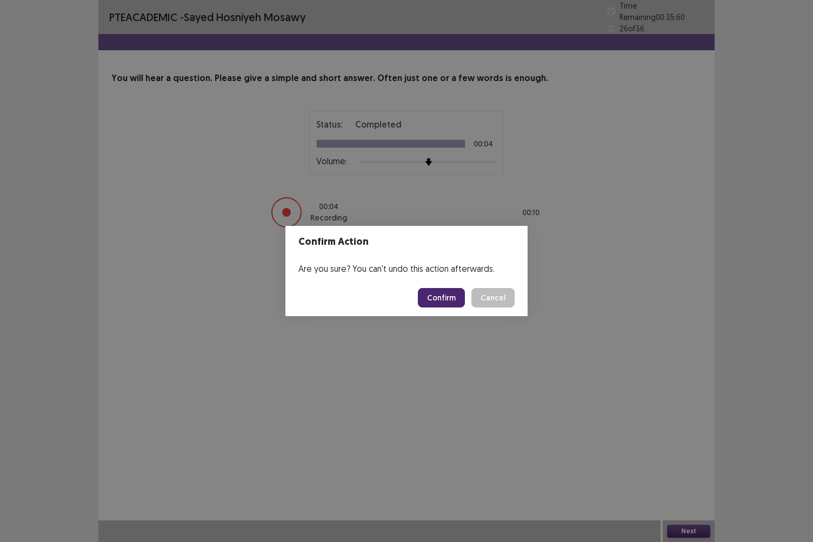
click at [456, 300] on button "Confirm" at bounding box center [441, 297] width 47 height 19
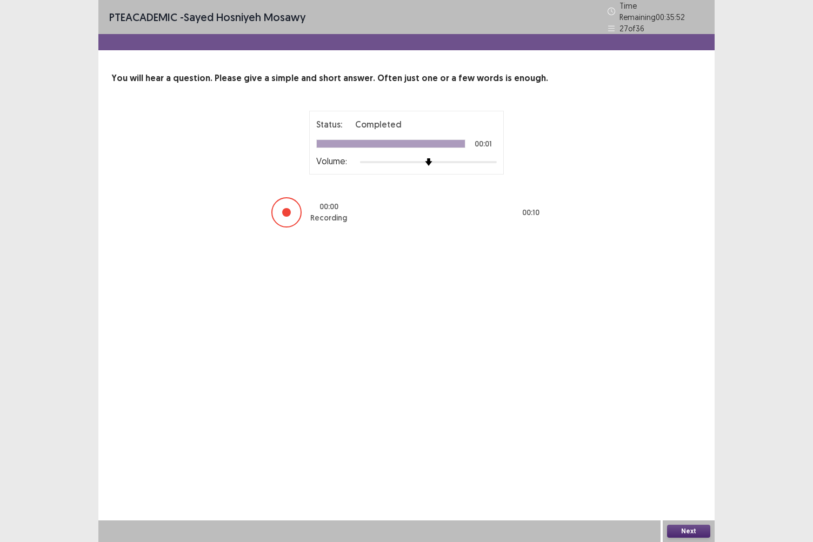
click at [686, 450] on button "Next" at bounding box center [688, 531] width 43 height 13
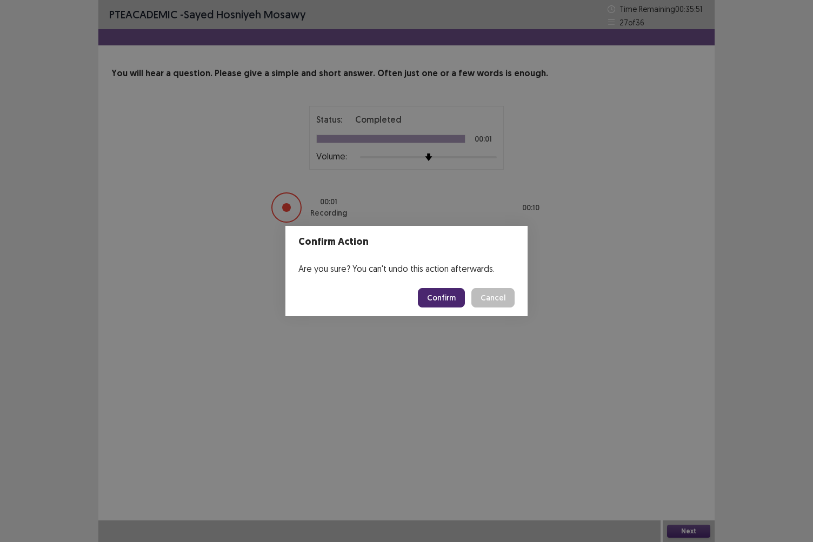
click at [445, 294] on button "Confirm" at bounding box center [441, 297] width 47 height 19
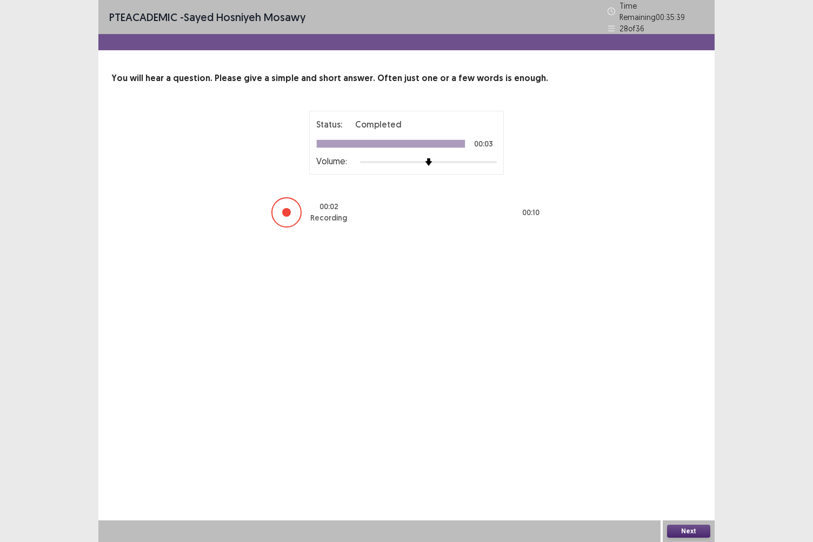
click at [689, 450] on button "Next" at bounding box center [688, 531] width 43 height 13
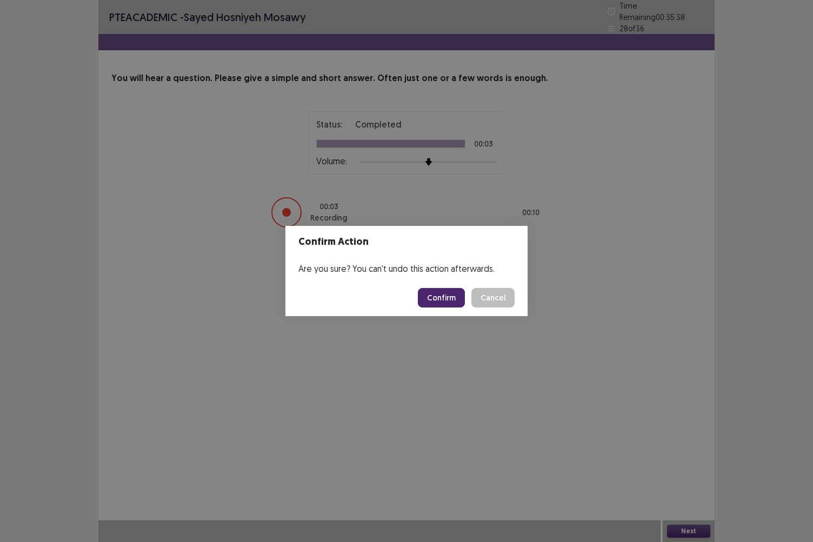
click at [443, 292] on button "Confirm" at bounding box center [441, 297] width 47 height 19
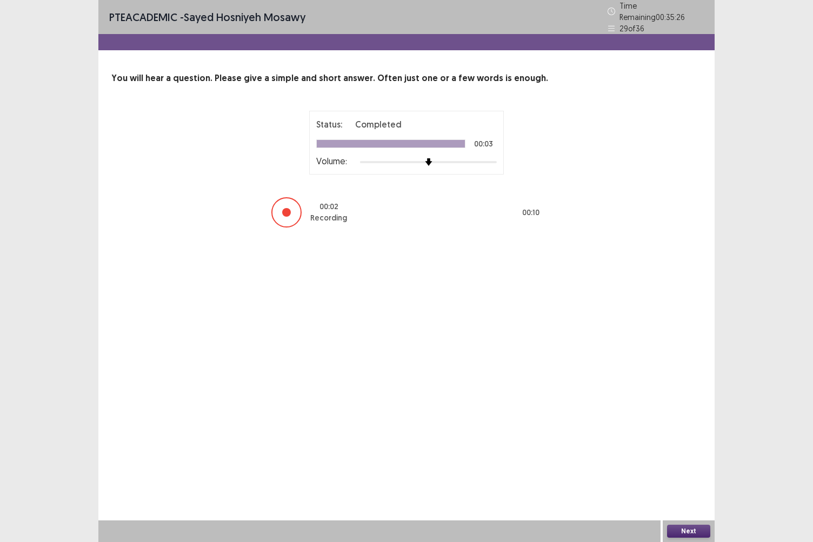
click at [692, 450] on button "Next" at bounding box center [688, 531] width 43 height 13
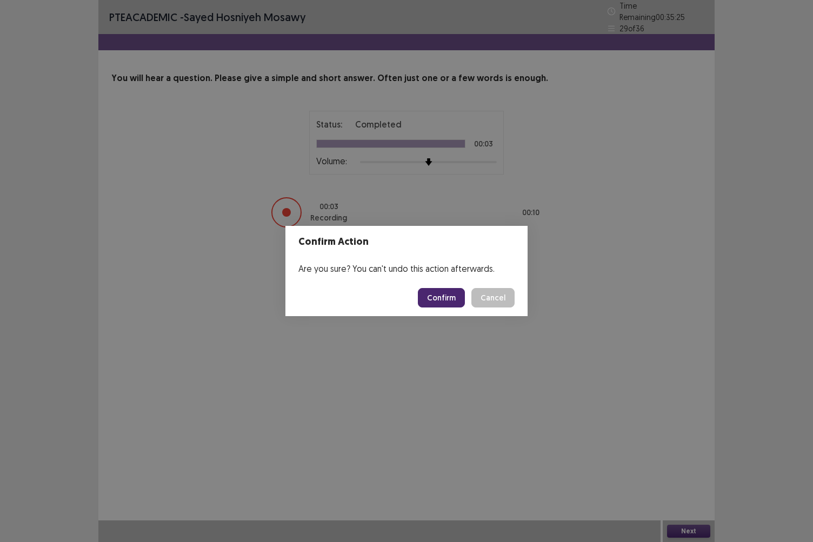
click at [449, 305] on button "Confirm" at bounding box center [441, 297] width 47 height 19
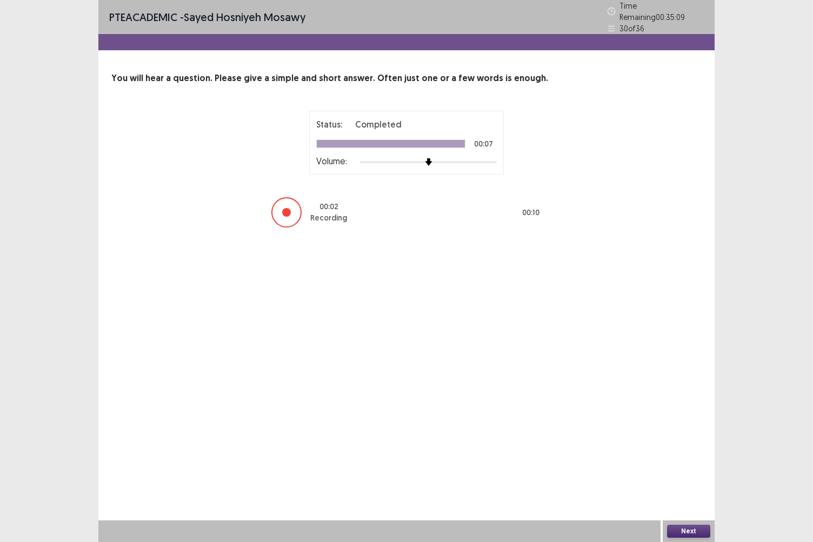
click at [693, 450] on div "Next" at bounding box center [689, 532] width 52 height 22
click at [691, 450] on button "Next" at bounding box center [688, 531] width 43 height 13
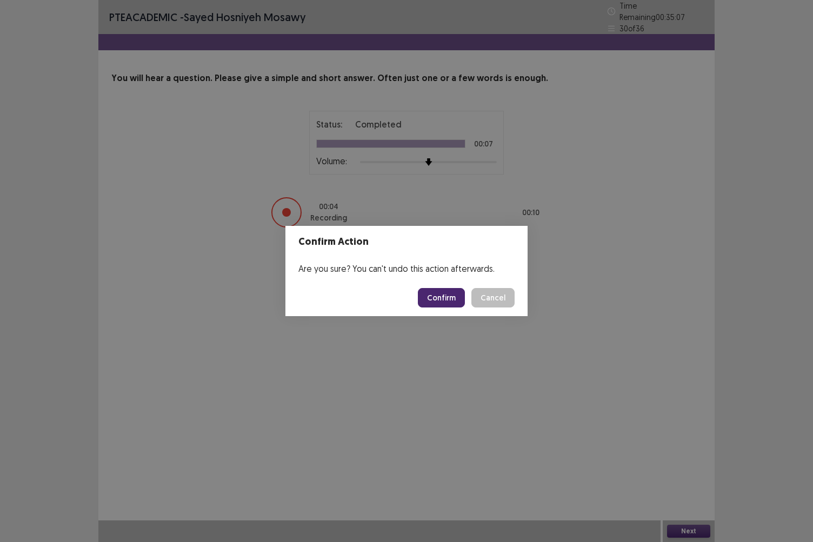
click at [453, 296] on button "Confirm" at bounding box center [441, 297] width 47 height 19
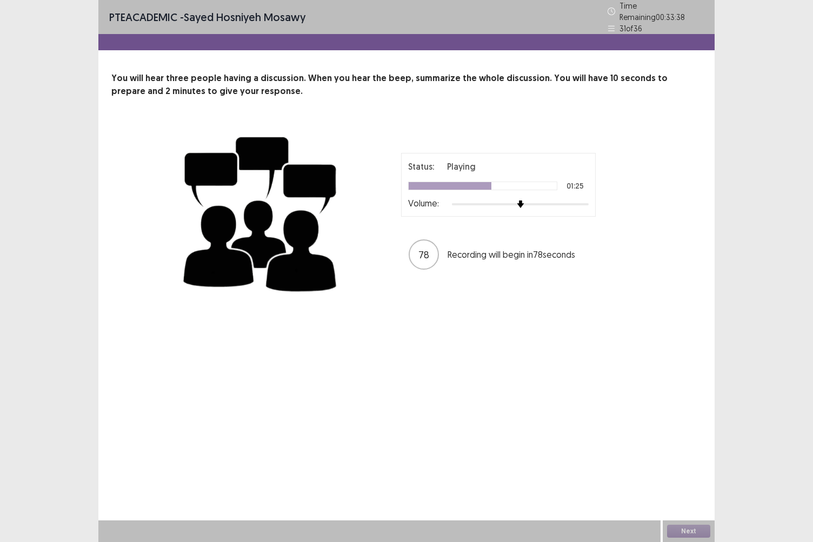
click at [453, 296] on div "PTE academic - [PERSON_NAME] Hosniyeh [PERSON_NAME] Time Remaining 00 : 33 : 38…" at bounding box center [406, 161] width 616 height 322
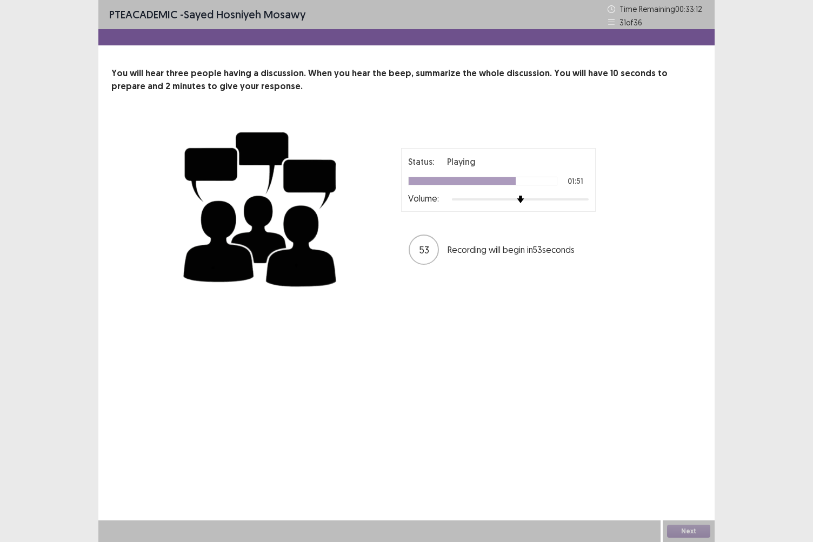
click at [453, 296] on div "PTE academic - [PERSON_NAME] Hosniyeh [PERSON_NAME] Time Remaining 00 : 33 : 12…" at bounding box center [406, 158] width 616 height 317
click at [453, 296] on div "PTE academic - [PERSON_NAME] Hosniyeh [PERSON_NAME] Time Remaining 00 : 33 : 11…" at bounding box center [406, 158] width 616 height 317
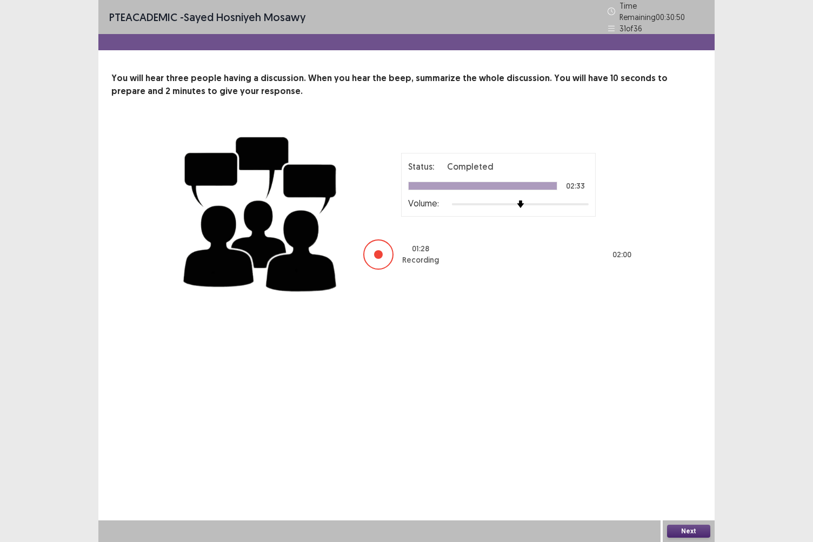
click at [694, 450] on button "Next" at bounding box center [688, 531] width 43 height 13
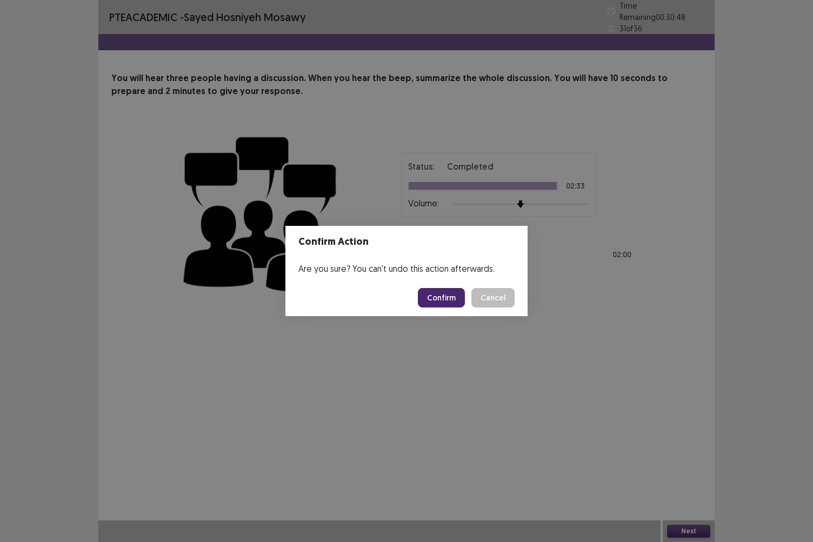
click at [446, 292] on button "Confirm" at bounding box center [441, 297] width 47 height 19
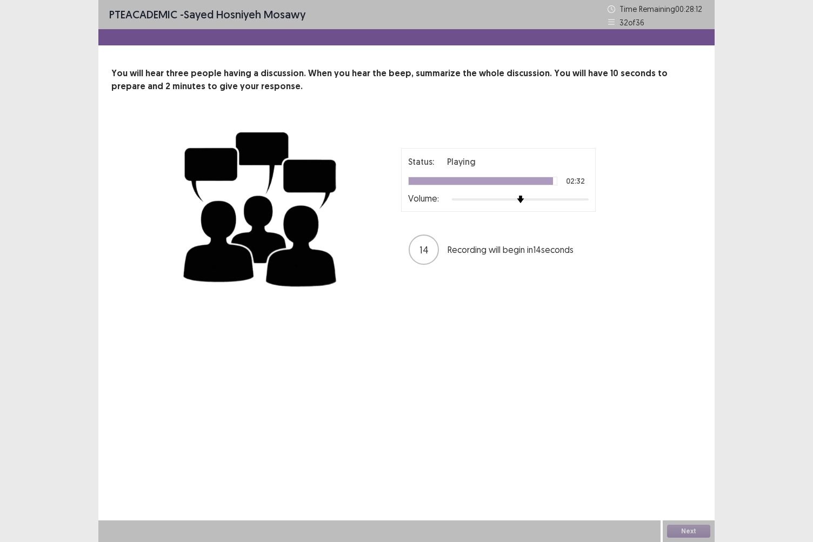
click at [446, 292] on div "Status: Playing 02:32 Volume: 14 Recording will begin in 14 seconds" at bounding box center [407, 207] width 454 height 177
click at [444, 330] on div "PTE academic - [PERSON_NAME] Hosniyeh [PERSON_NAME] Time Remaining 00 : 28 : 01…" at bounding box center [406, 271] width 616 height 542
click at [684, 450] on button "Next" at bounding box center [688, 531] width 43 height 13
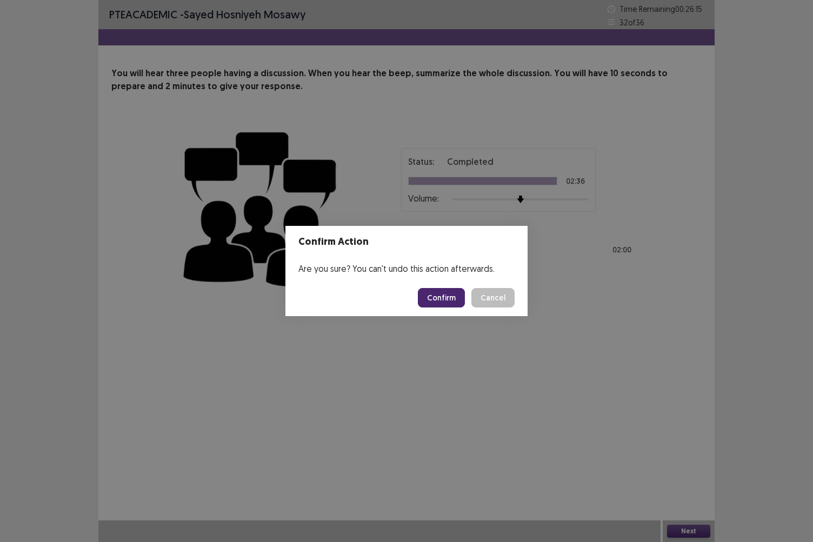
click at [427, 301] on button "Confirm" at bounding box center [441, 297] width 47 height 19
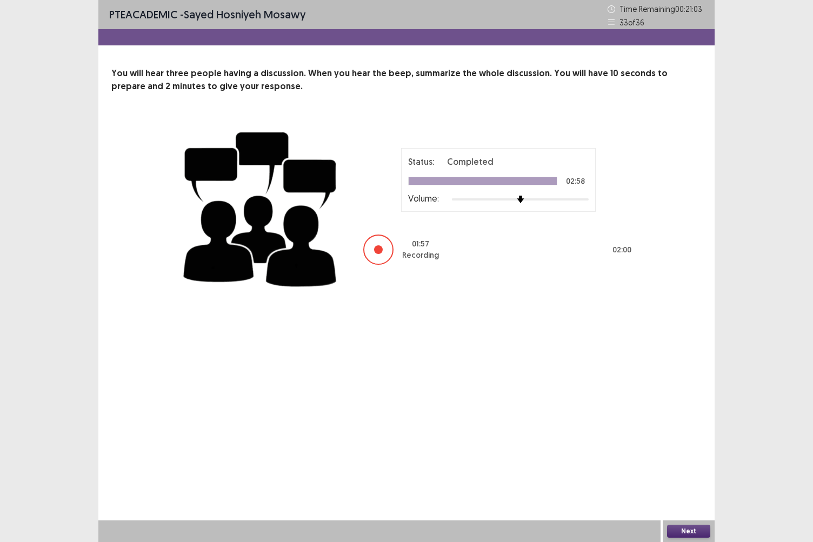
click at [680, 450] on button "Next" at bounding box center [688, 531] width 43 height 13
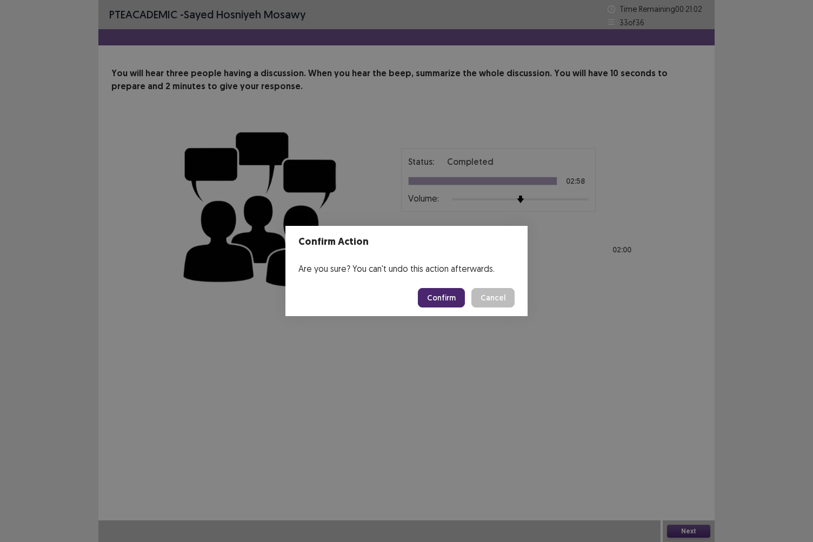
click at [434, 303] on button "Confirm" at bounding box center [441, 297] width 47 height 19
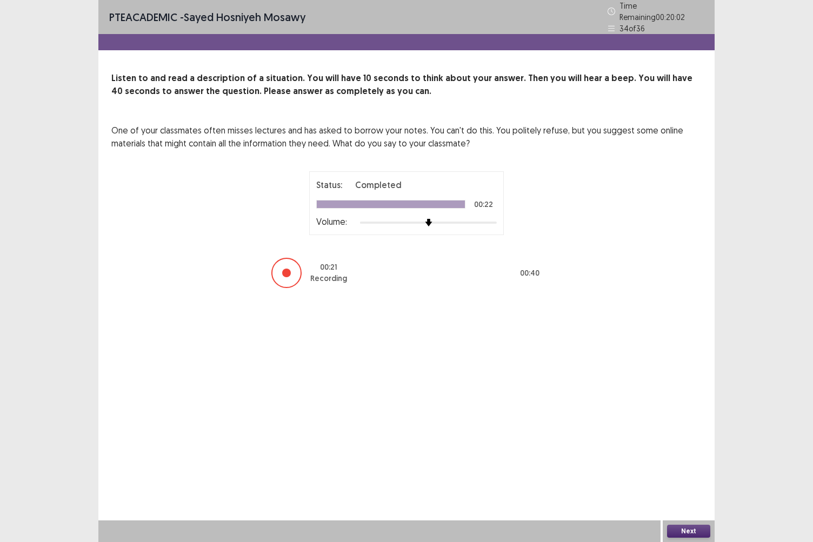
click at [694, 450] on button "Next" at bounding box center [688, 531] width 43 height 13
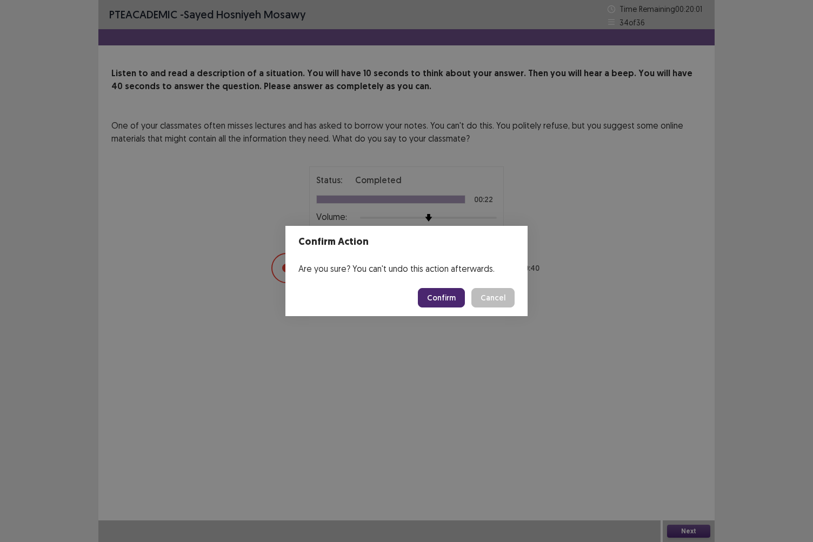
click at [450, 300] on button "Confirm" at bounding box center [441, 297] width 47 height 19
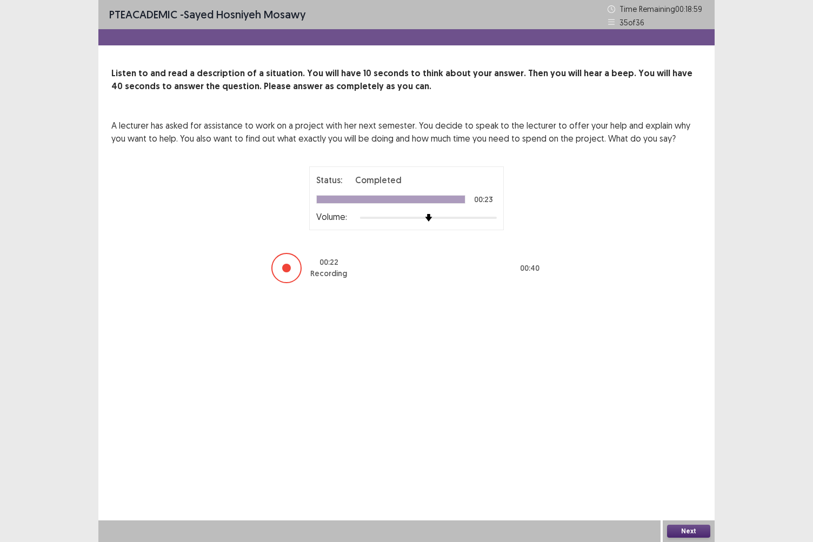
click at [684, 450] on button "Next" at bounding box center [688, 531] width 43 height 13
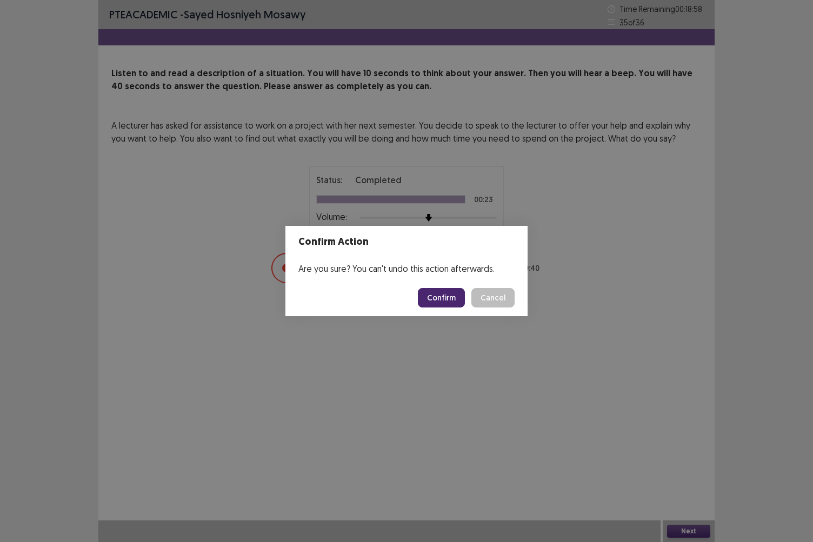
click at [442, 302] on button "Confirm" at bounding box center [441, 297] width 47 height 19
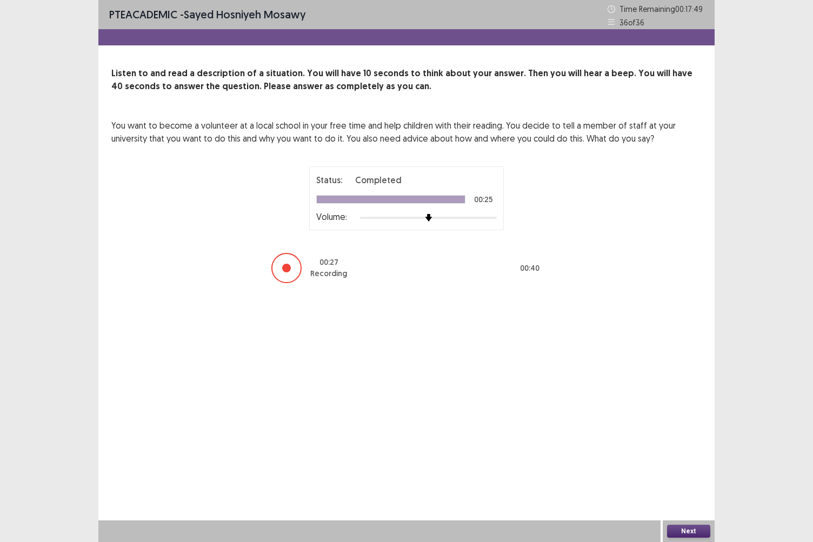
click at [685, 450] on button "Next" at bounding box center [688, 531] width 43 height 13
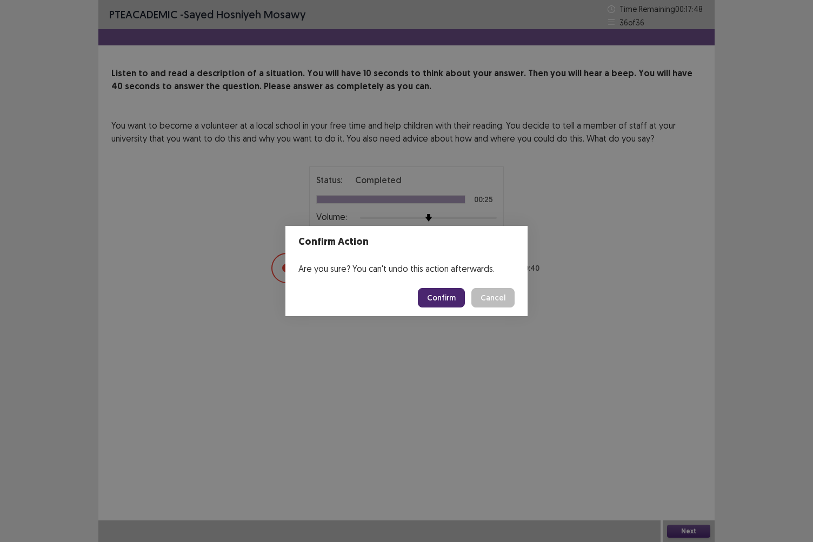
click at [448, 293] on button "Confirm" at bounding box center [441, 297] width 47 height 19
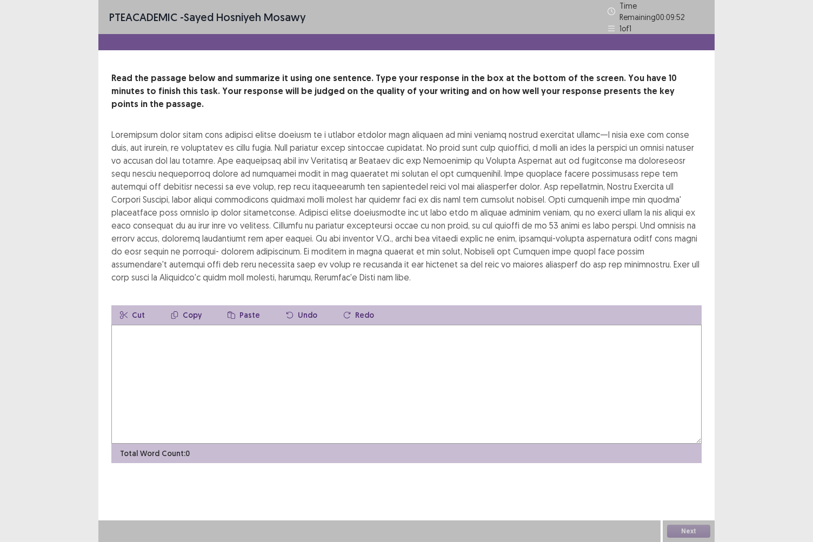
click at [166, 325] on textarea at bounding box center [406, 384] width 590 height 119
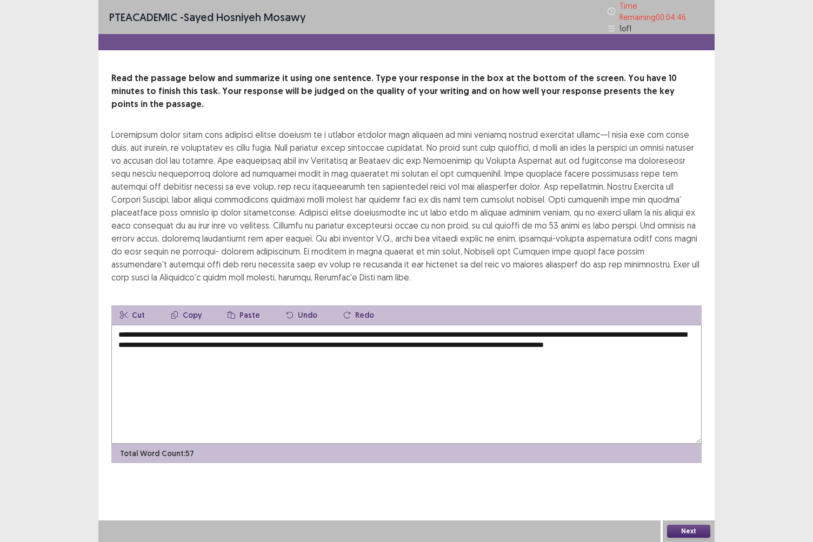
type textarea "**********"
click at [684, 450] on button "Next" at bounding box center [688, 531] width 43 height 13
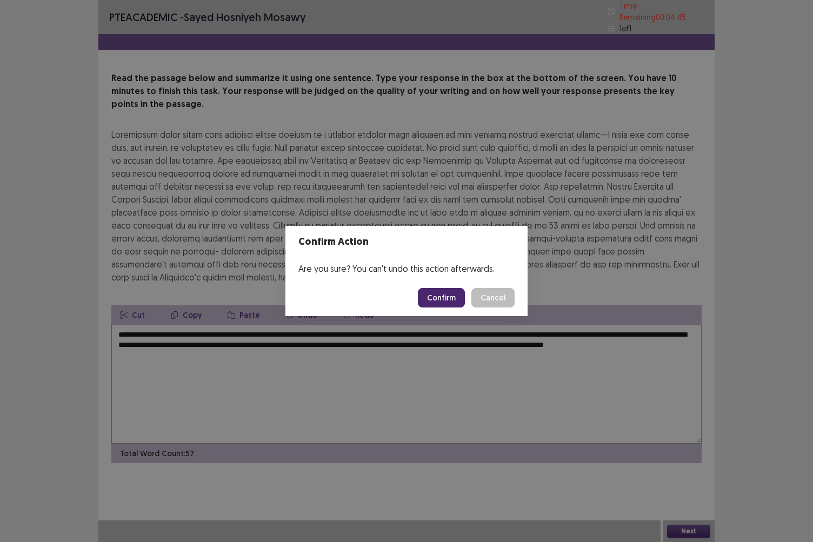
click at [440, 299] on button "Confirm" at bounding box center [441, 297] width 47 height 19
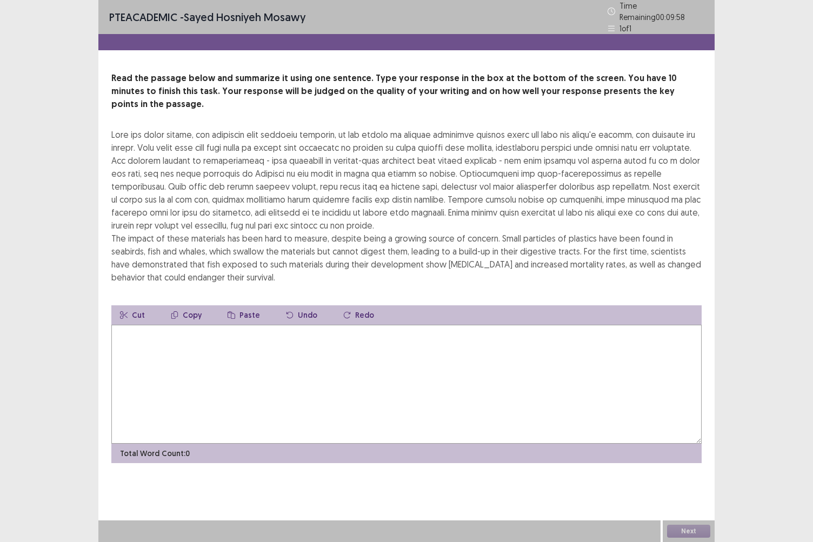
click at [213, 366] on textarea at bounding box center [406, 384] width 590 height 119
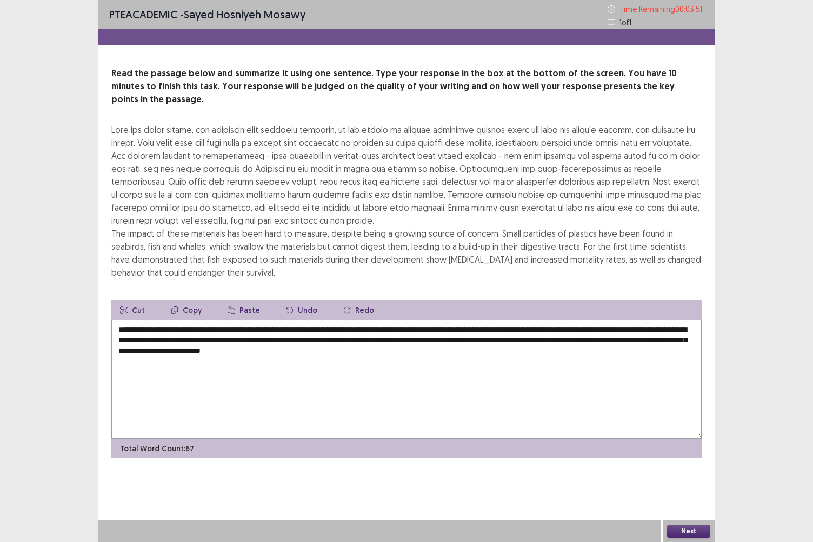
type textarea "**********"
click at [677, 450] on button "Next" at bounding box center [688, 531] width 43 height 13
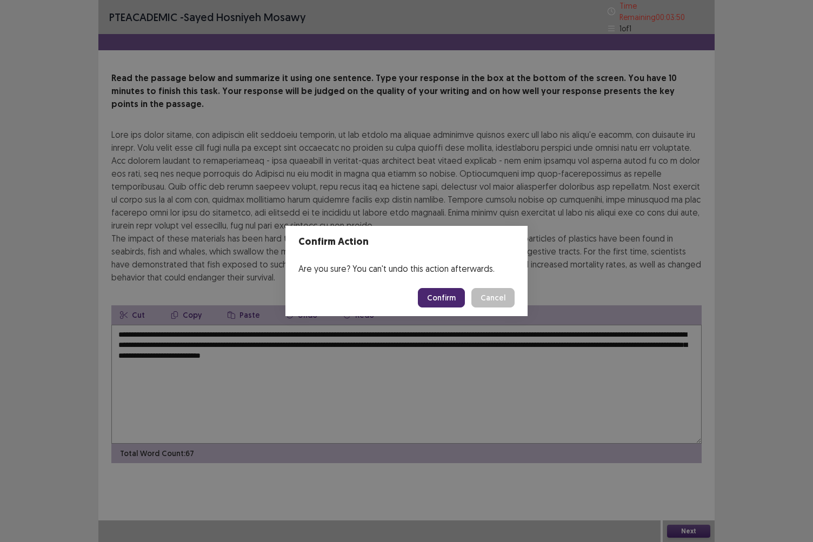
click at [440, 300] on button "Confirm" at bounding box center [441, 297] width 47 height 19
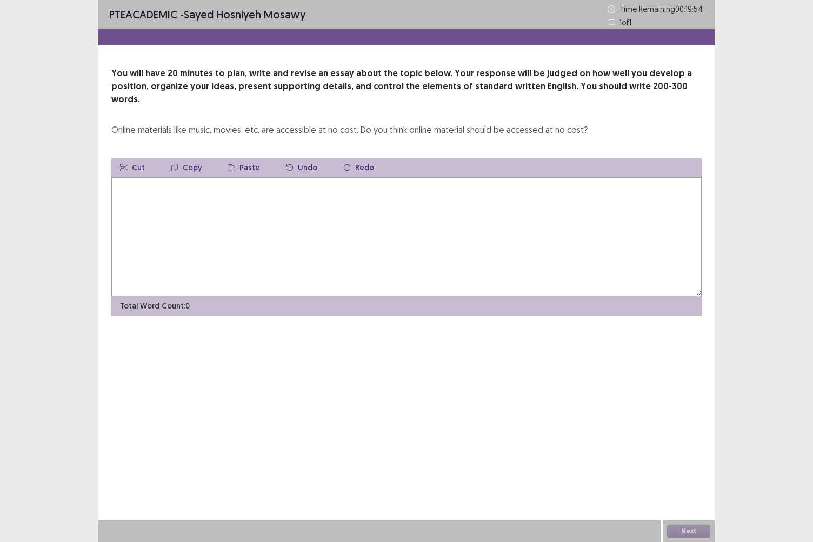
click at [149, 197] on textarea at bounding box center [406, 236] width 590 height 119
type textarea "**"
